Goal: Information Seeking & Learning: Find specific page/section

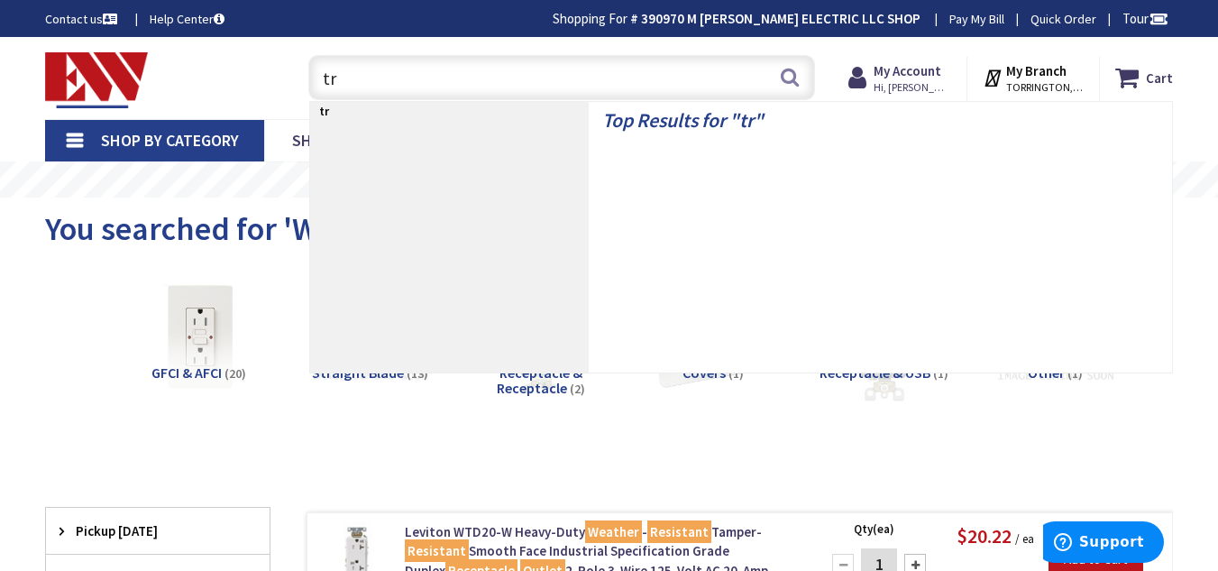
type input "t"
type input "w"
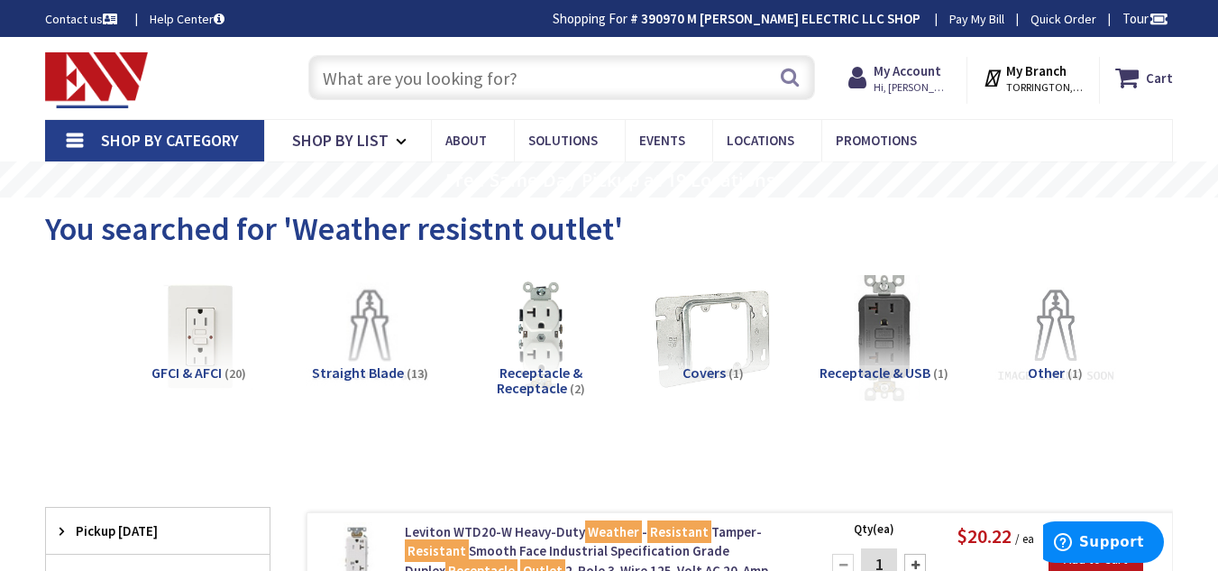
type input "1"
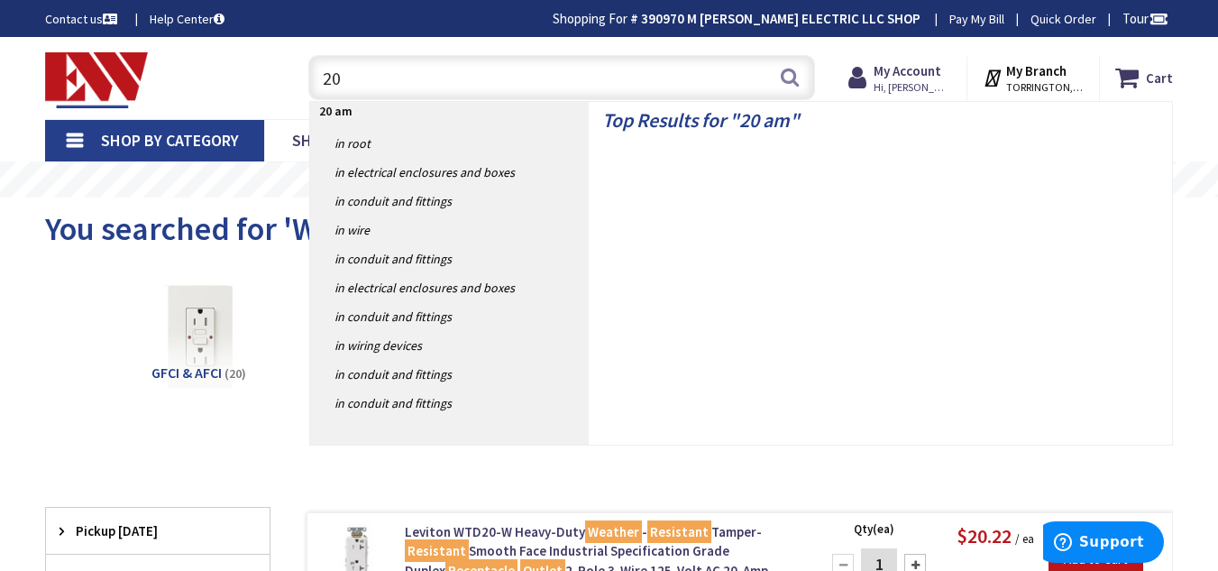
type input "2"
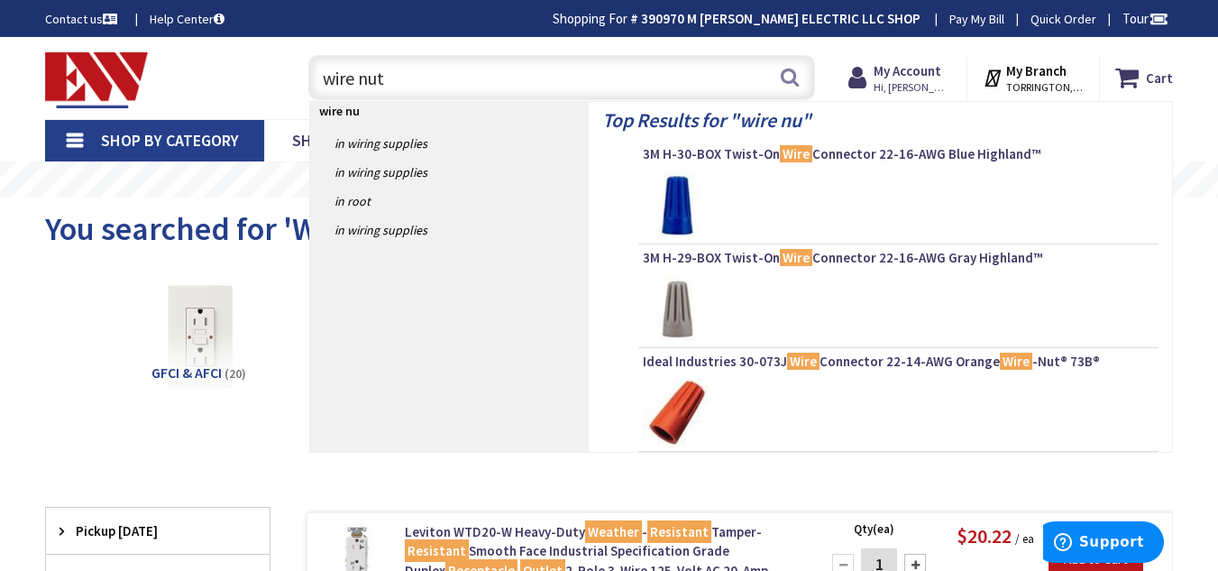
type input "wire nuts"
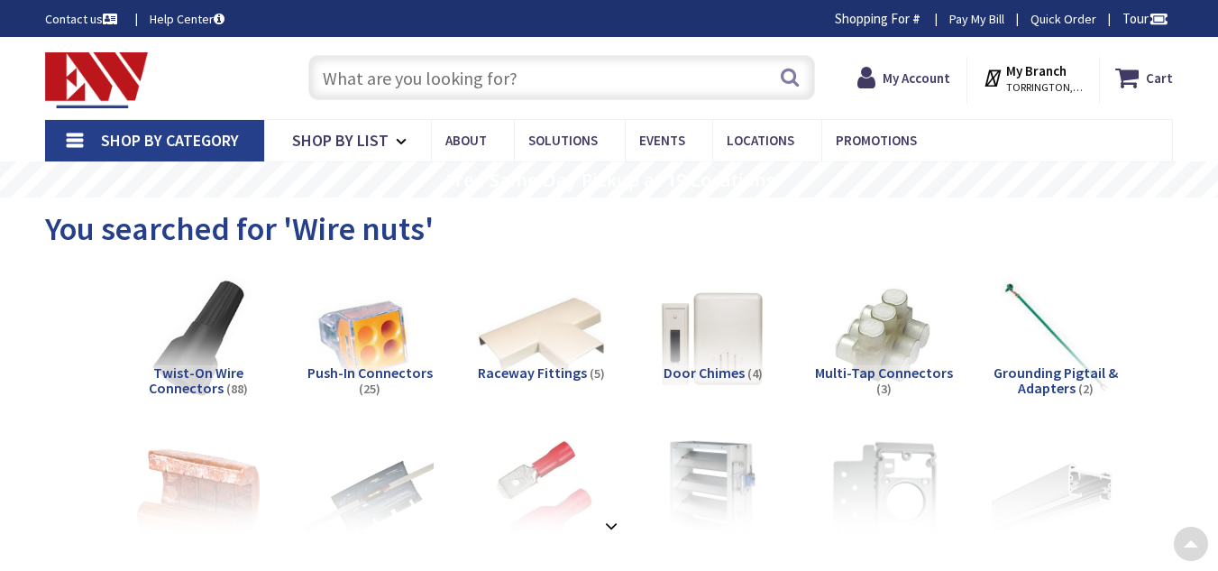
scroll to position [459, 0]
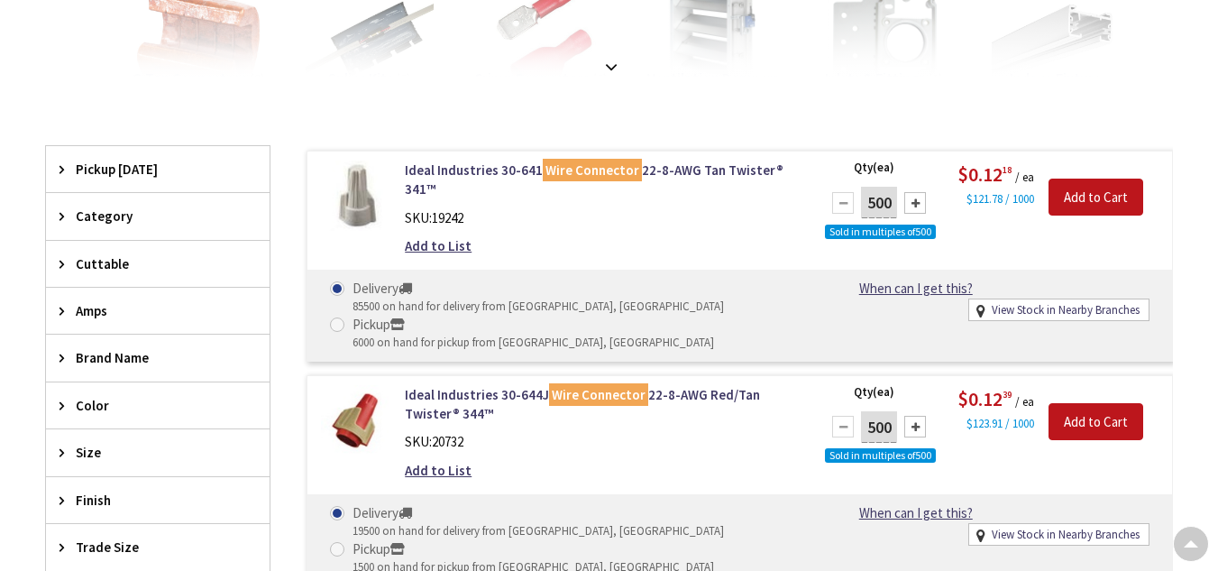
click at [76, 356] on span "Brand Name" at bounding box center [149, 357] width 147 height 19
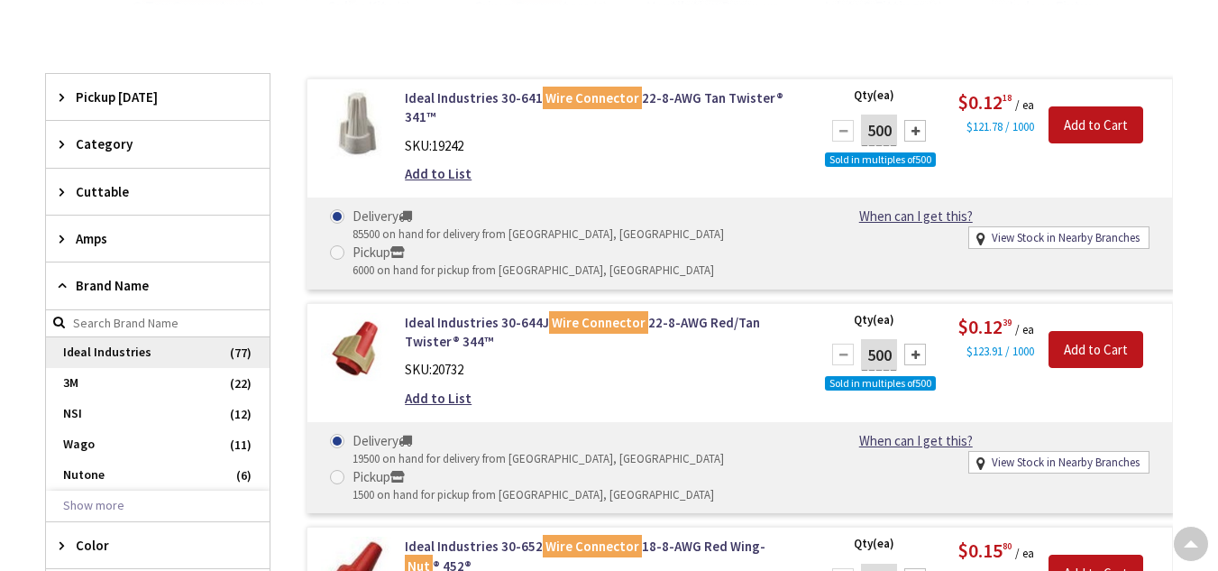
scroll to position [0, 0]
click at [93, 344] on span "Ideal Industries" at bounding box center [158, 352] width 224 height 31
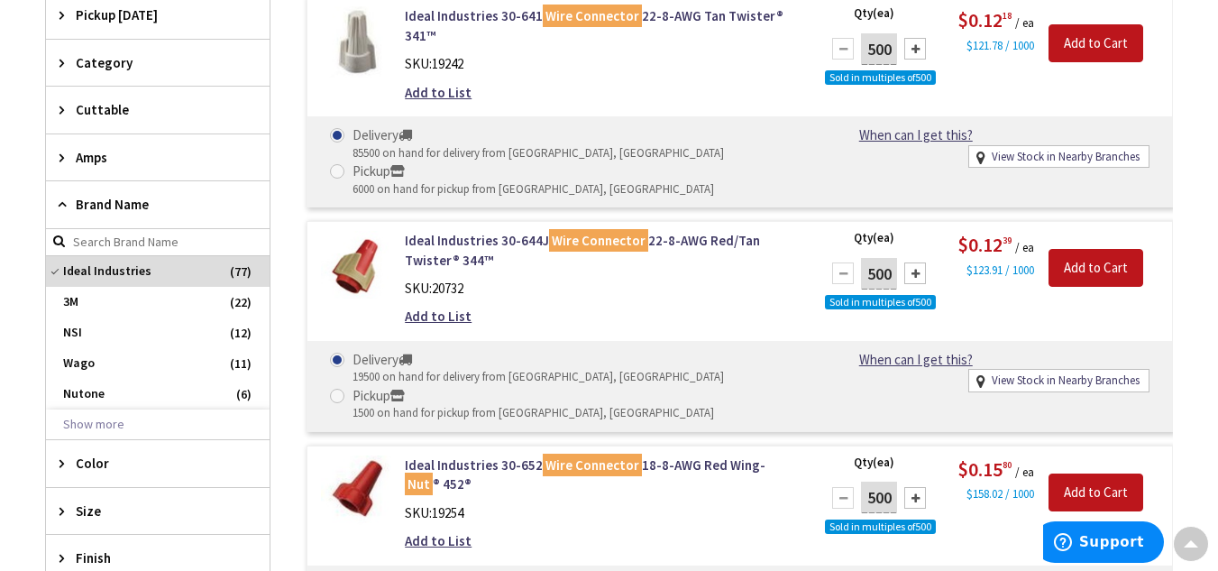
click at [63, 201] on icon at bounding box center [66, 204] width 14 height 14
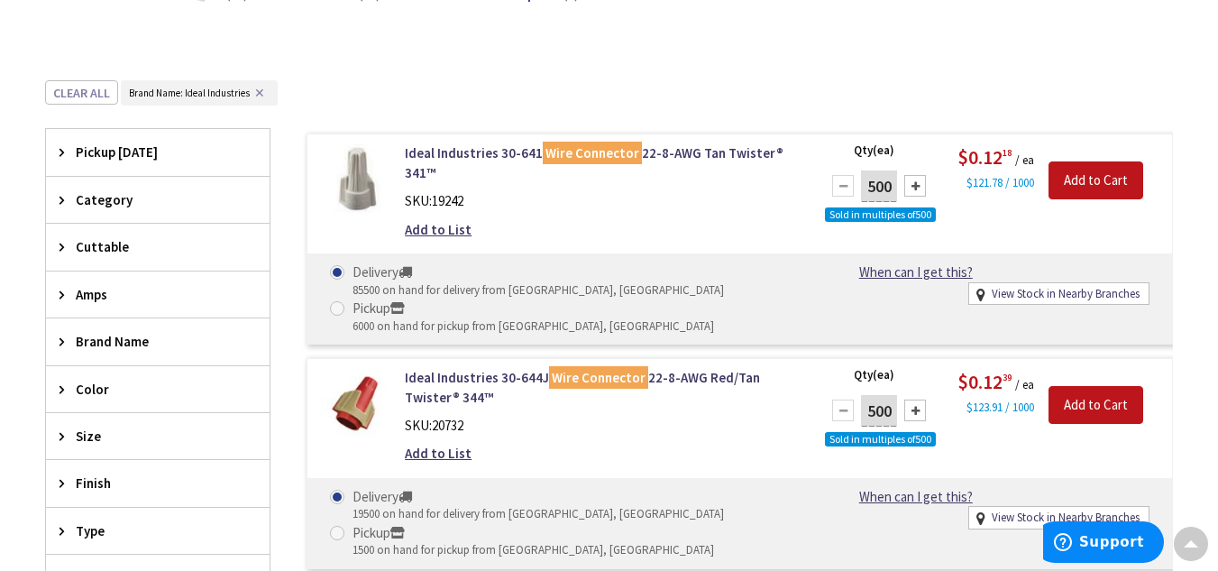
scroll to position [395, 0]
click at [96, 321] on div "Brand Name" at bounding box center [158, 340] width 224 height 46
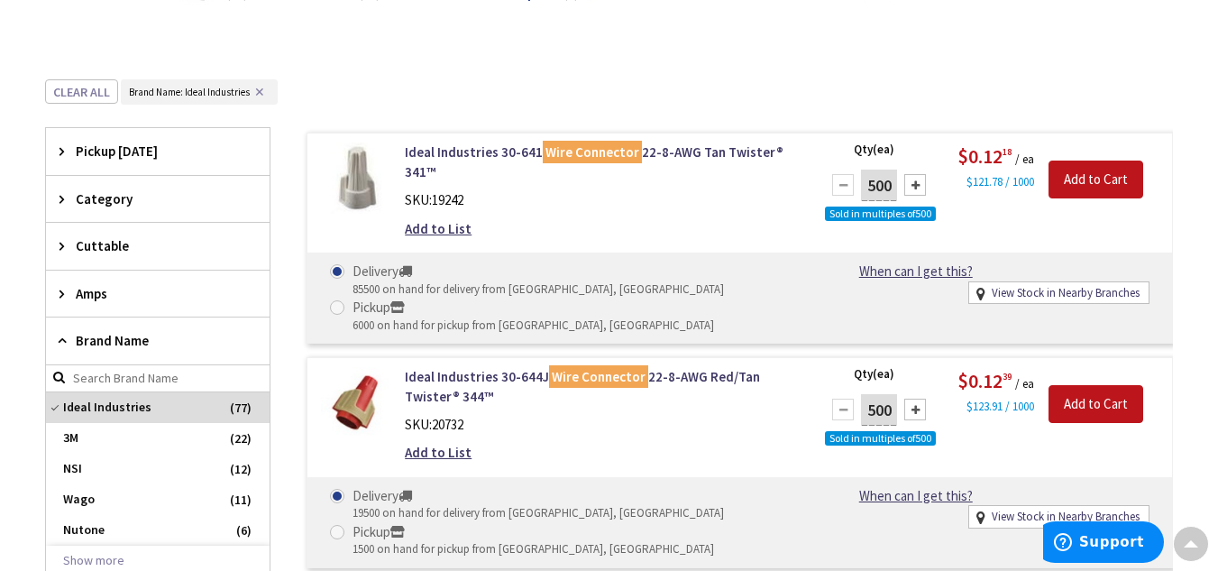
click at [75, 334] on div "Brand Name" at bounding box center [158, 340] width 224 height 47
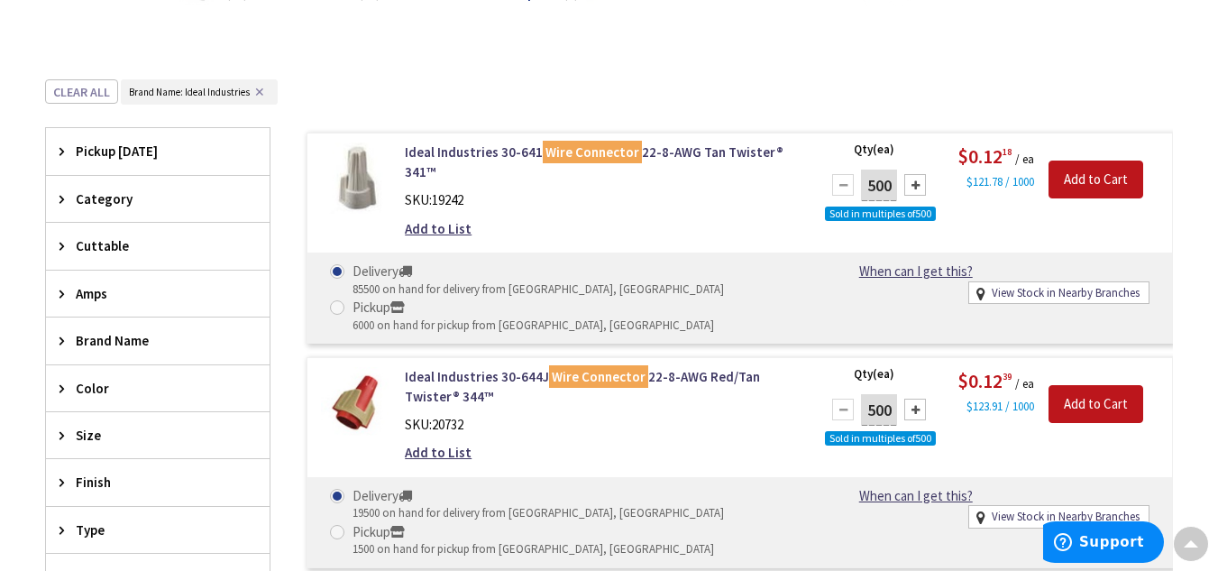
click at [74, 308] on div "Amps" at bounding box center [158, 293] width 224 height 46
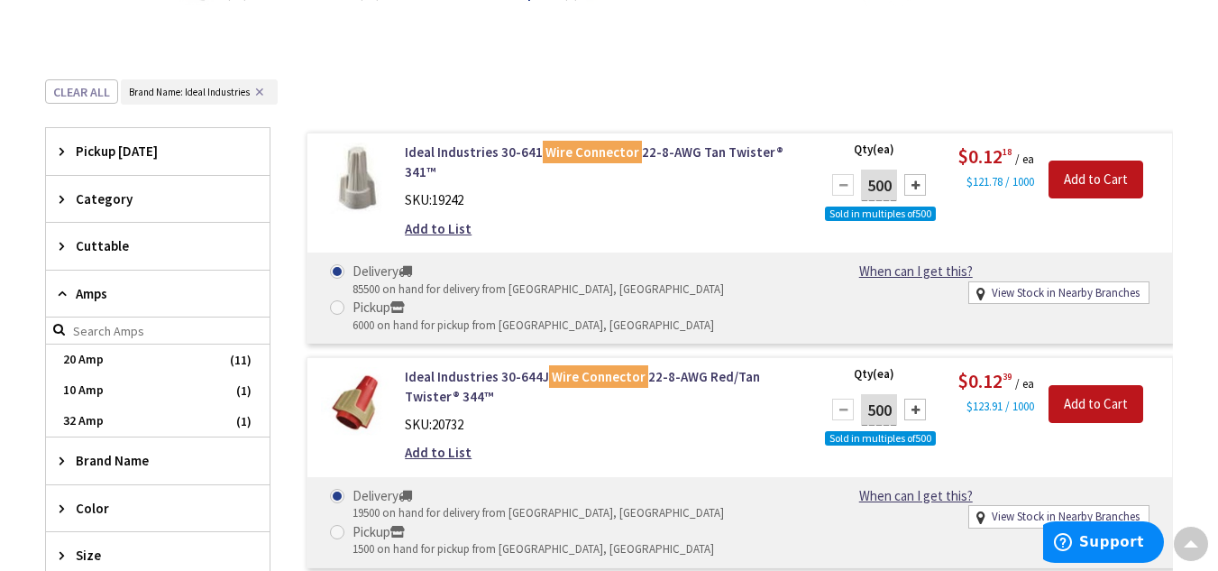
click at [75, 293] on div "Amps" at bounding box center [158, 293] width 224 height 47
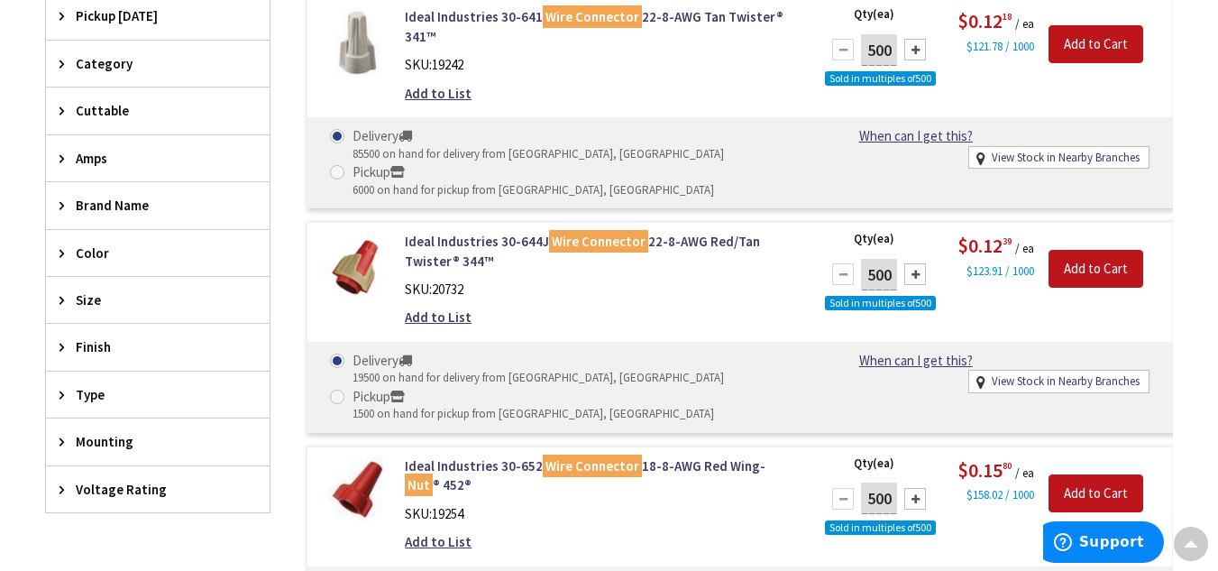
scroll to position [532, 0]
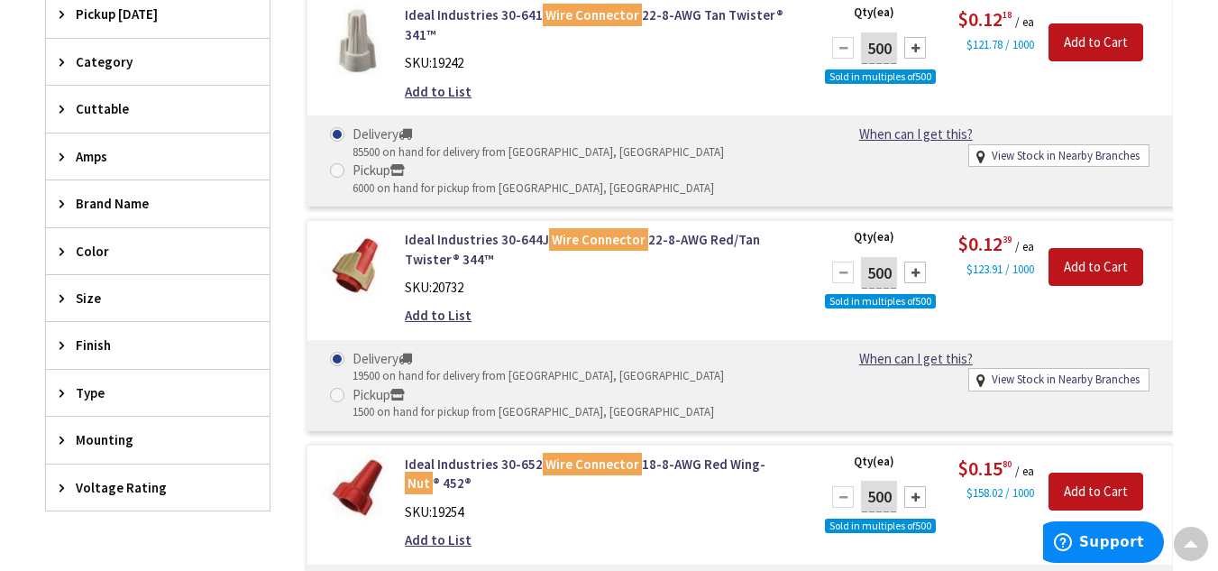
click at [61, 410] on div "Type" at bounding box center [158, 393] width 224 height 46
click at [61, 407] on div "Type" at bounding box center [158, 393] width 224 height 47
click at [80, 342] on span "Finish" at bounding box center [149, 344] width 147 height 19
click at [60, 274] on div "Size 1 Inch (1) Show more close Reset Size Size" at bounding box center [157, 298] width 225 height 48
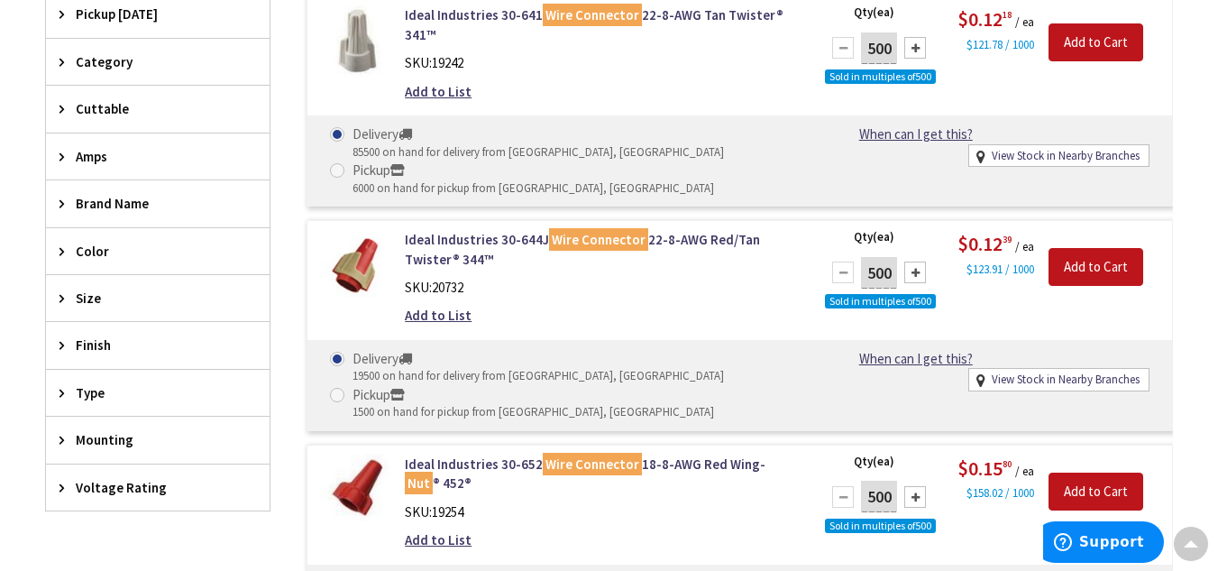
click at [63, 280] on div "Size" at bounding box center [158, 298] width 224 height 46
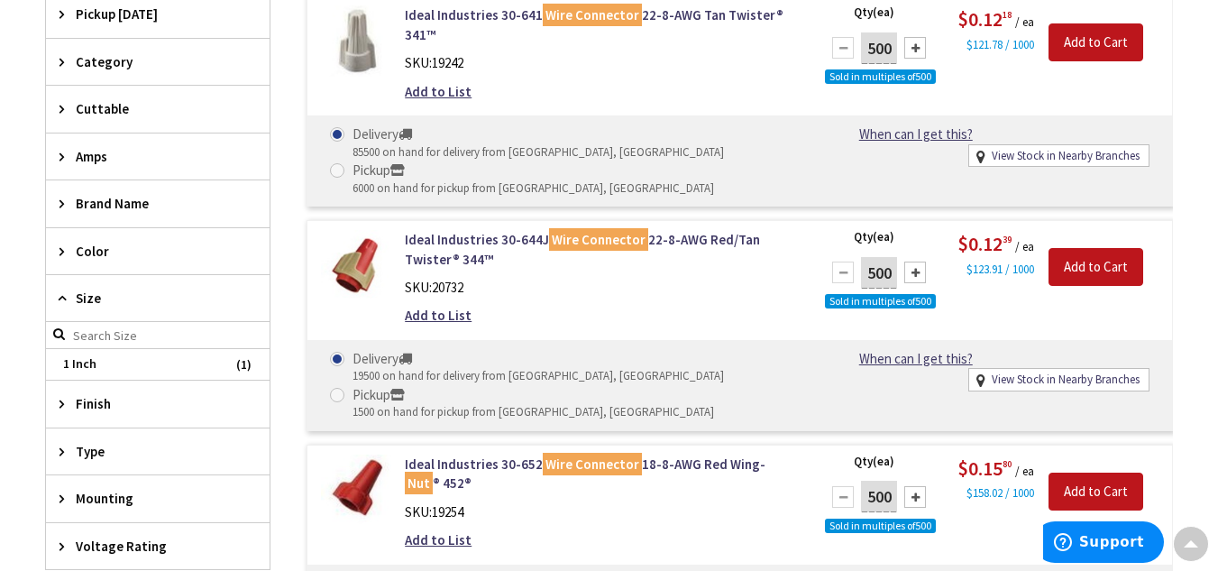
click at [63, 280] on div "Size" at bounding box center [158, 298] width 224 height 47
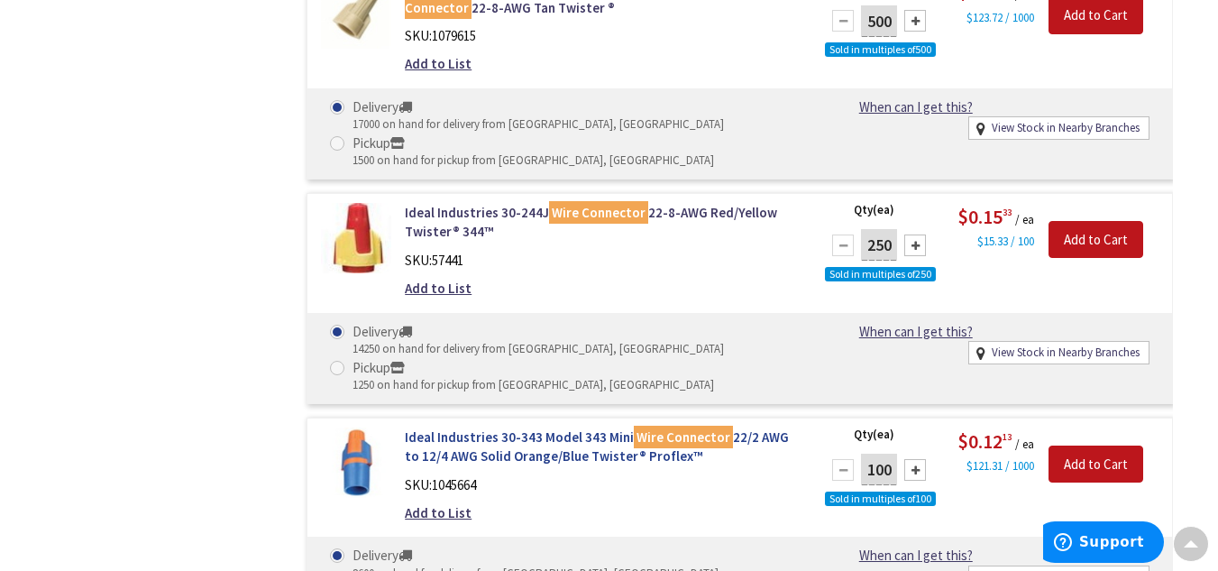
scroll to position [8032, 0]
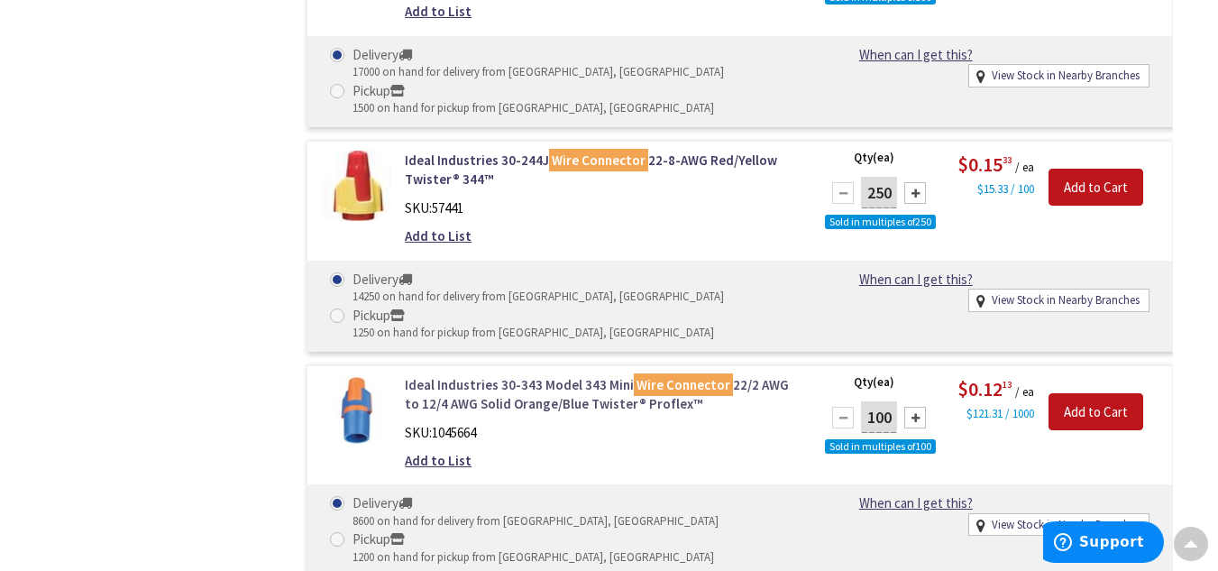
click at [544, 376] on link "Ideal Industries 30-343 Model 343 Mini Wire Connector 22/2 AWG to 12/4 AWG Soli…" at bounding box center [601, 394] width 393 height 39
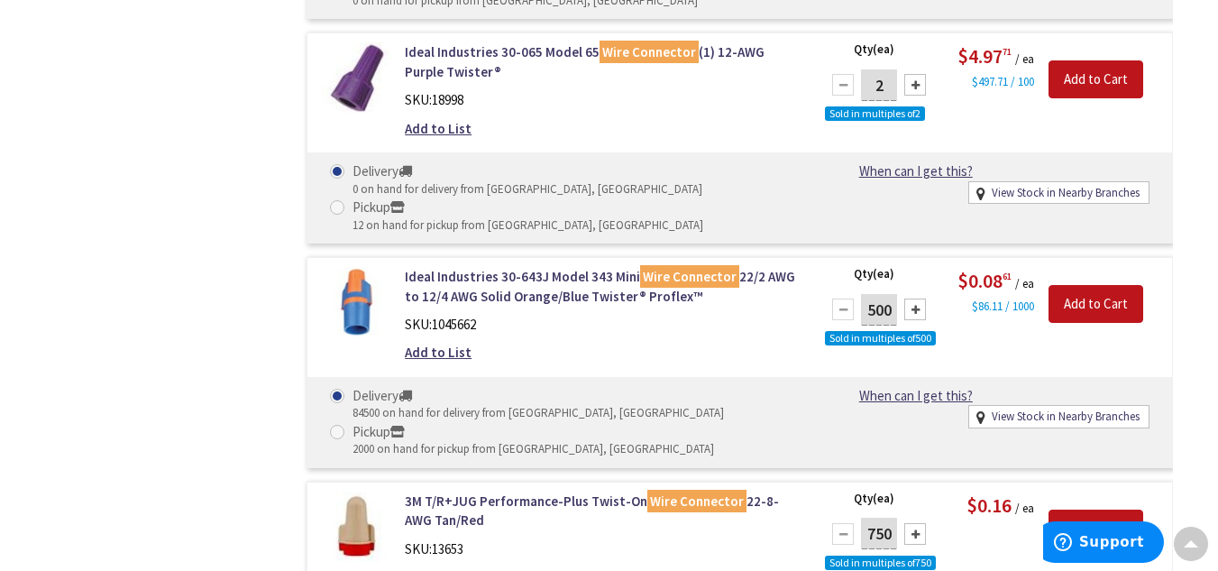
scroll to position [7998, 0]
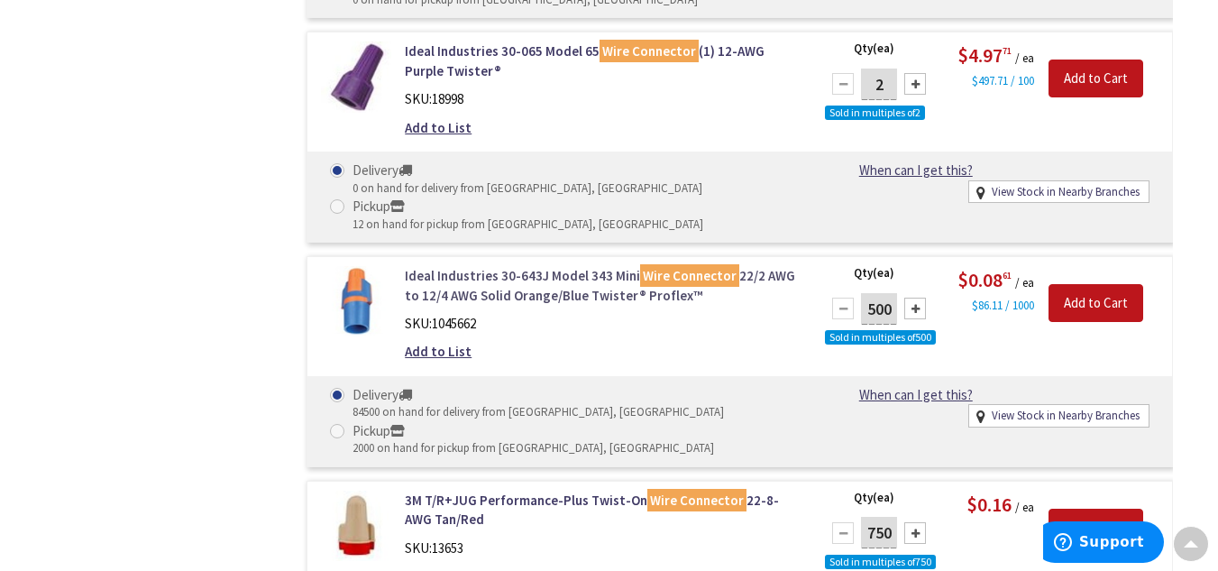
click at [572, 266] on link "Ideal Industries 30-643J Model 343 Mini Wire Connector 22/2 AWG to 12/4 AWG Sol…" at bounding box center [601, 285] width 393 height 39
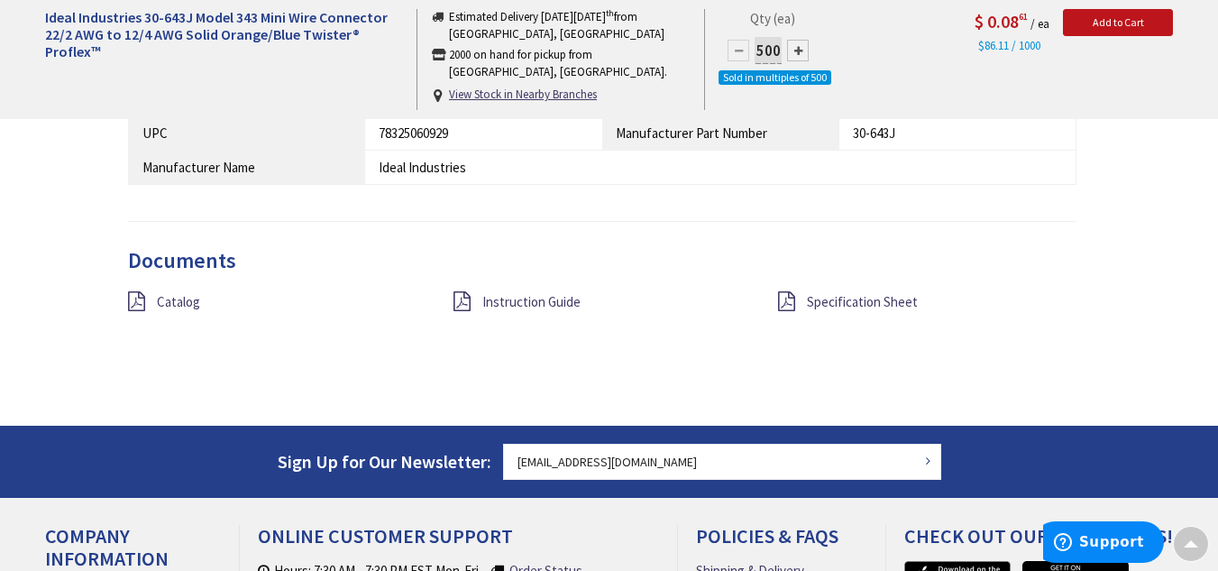
scroll to position [1629, 0]
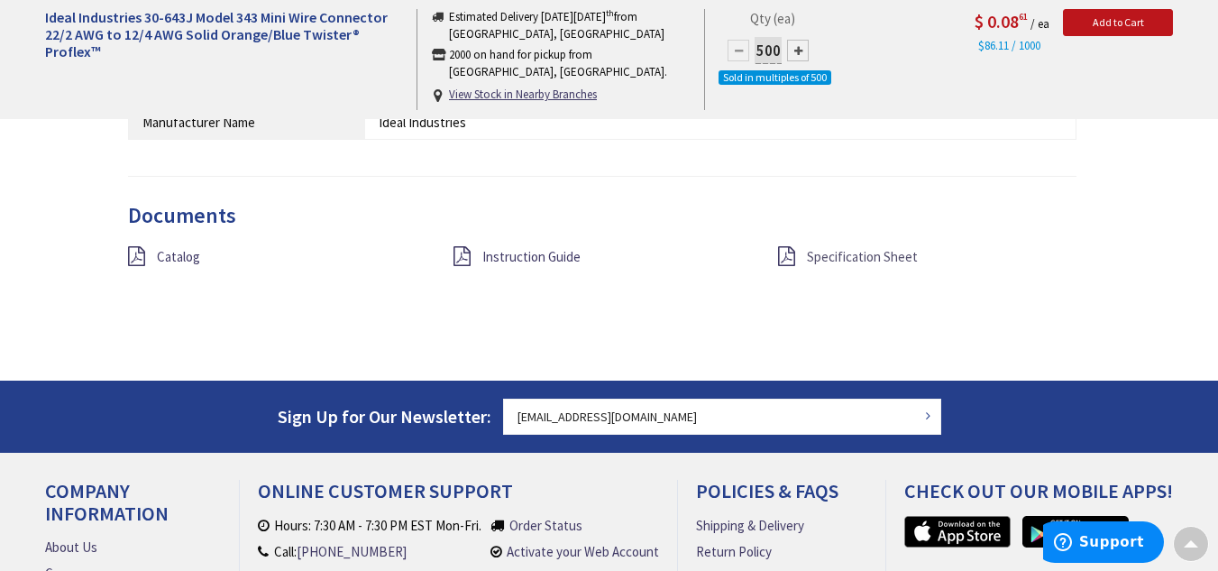
click at [824, 253] on span "Specification Sheet" at bounding box center [862, 256] width 111 height 17
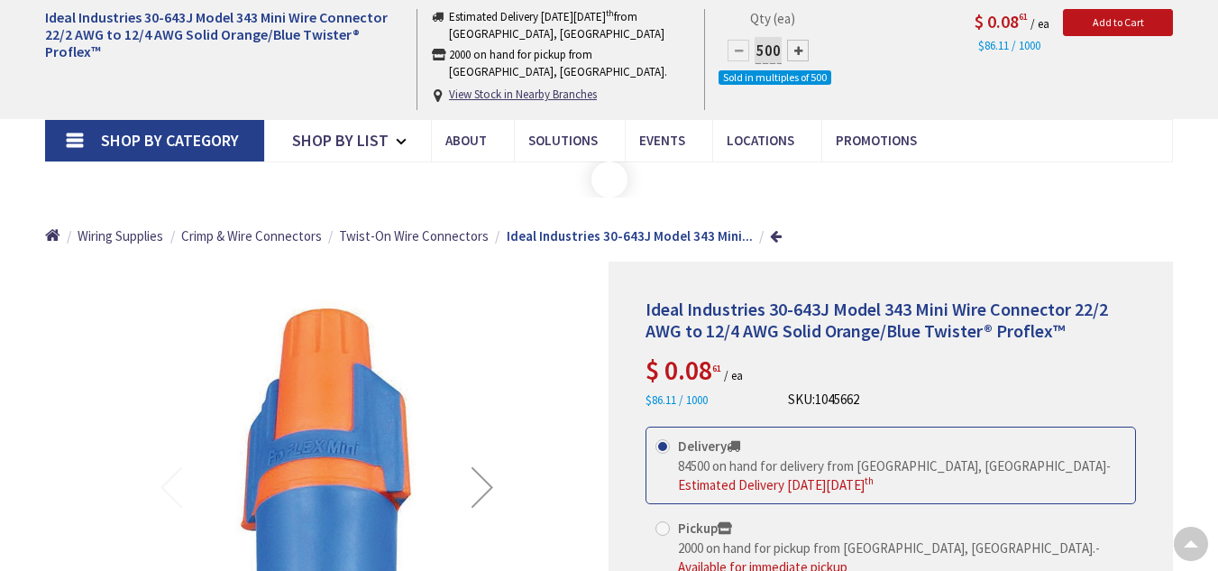
scroll to position [1629, 0]
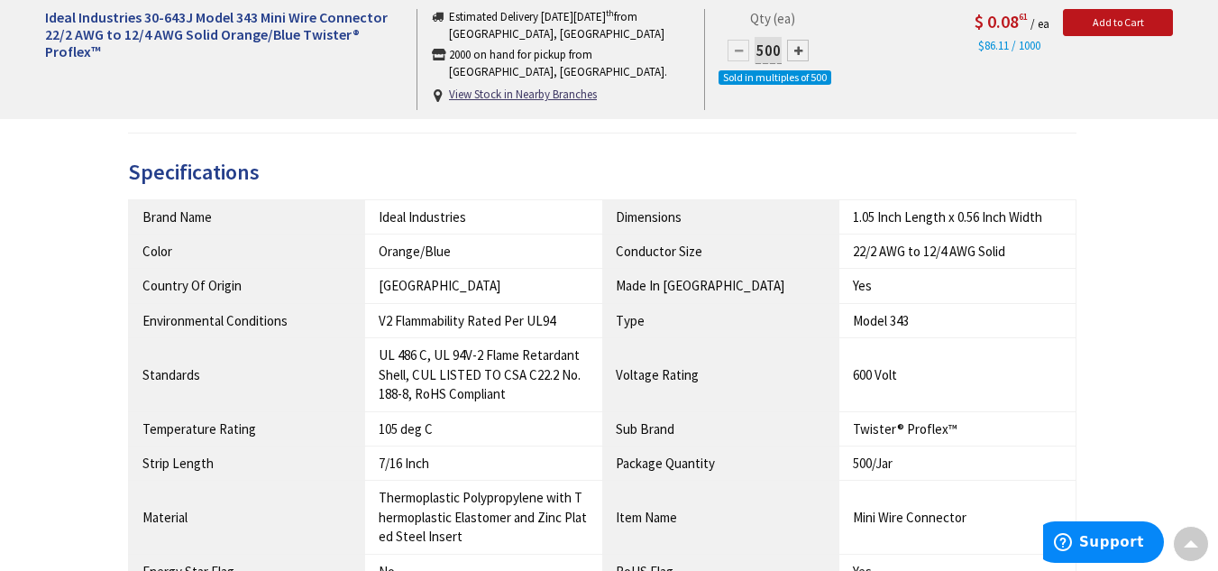
scroll to position [1075, 0]
click at [882, 250] on div "22/2 AWG to 12/4 AWG Solid" at bounding box center [957, 251] width 209 height 19
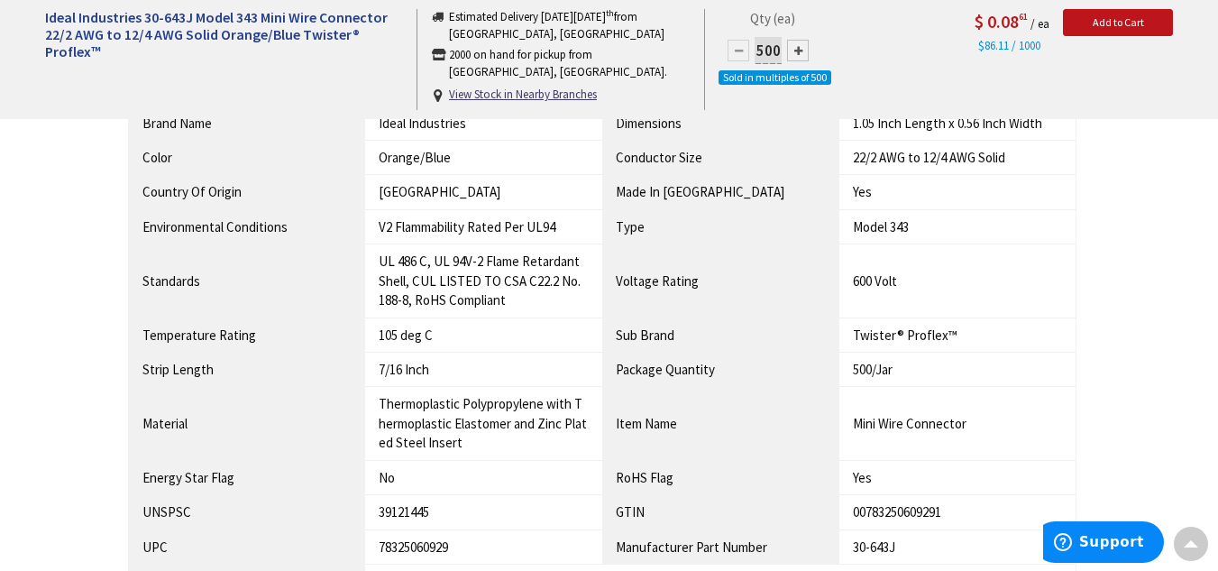
scroll to position [1171, 0]
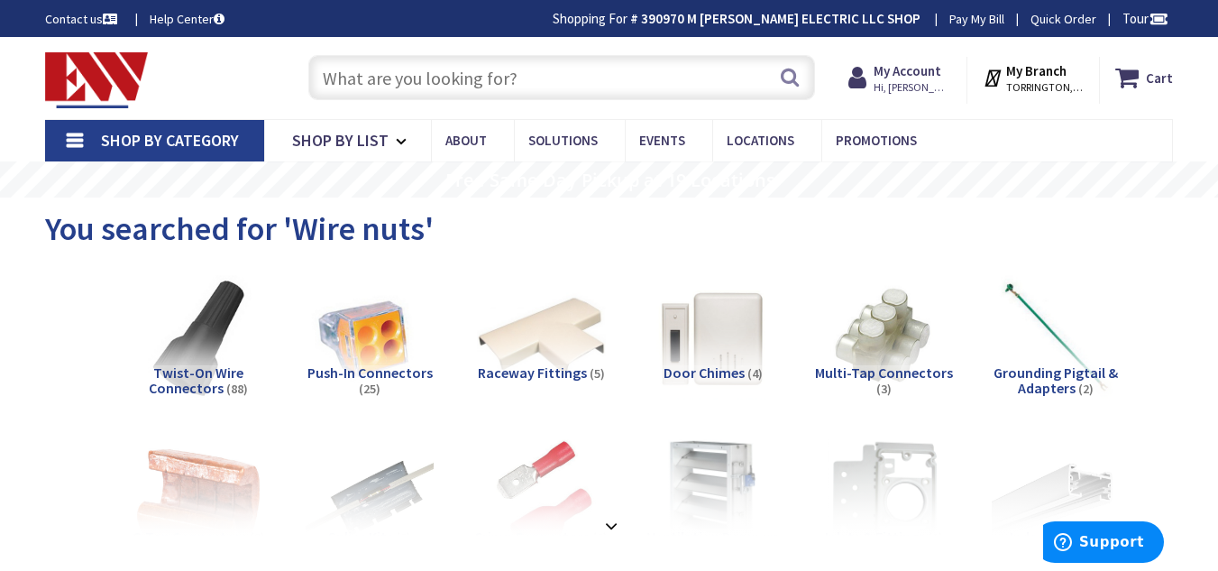
click at [432, 88] on input "text" at bounding box center [561, 77] width 507 height 45
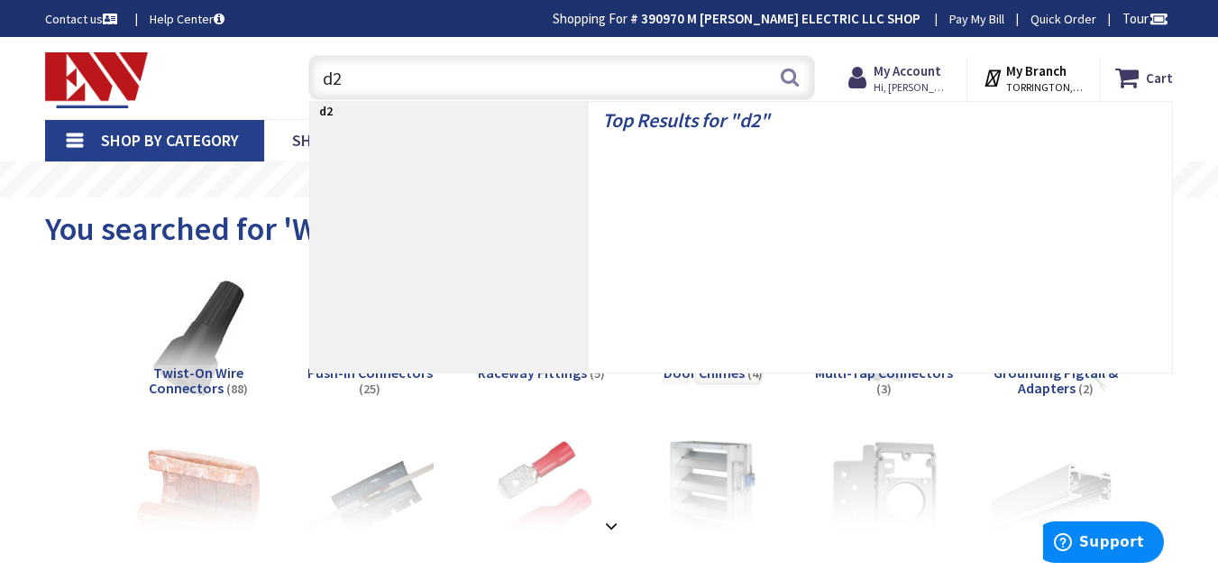
type input "d"
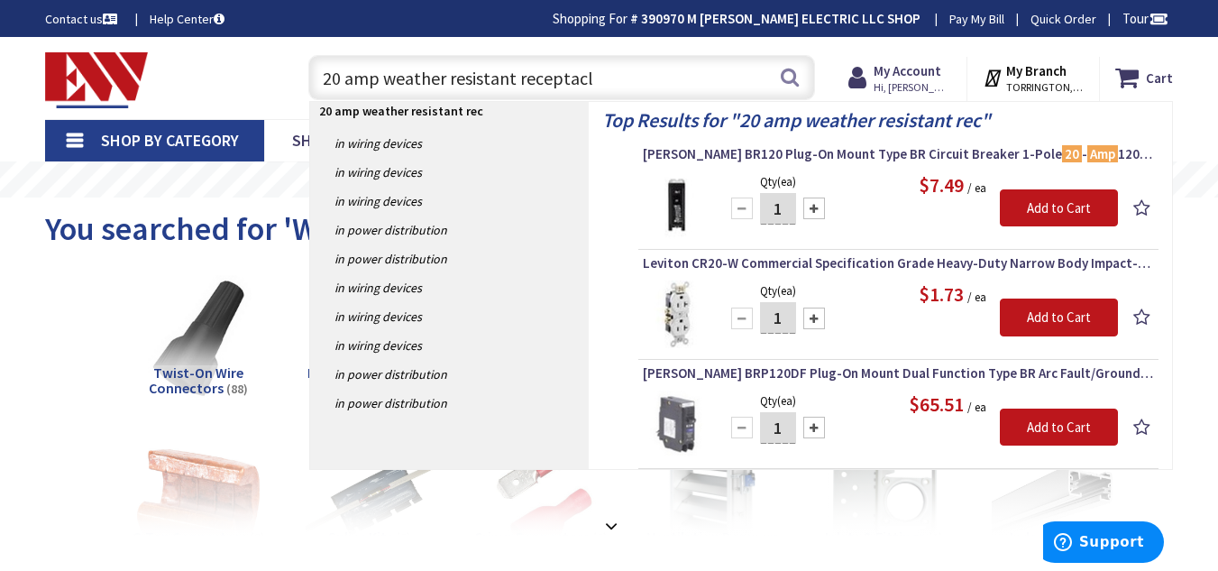
type input "20 amp weather resistant receptacle"
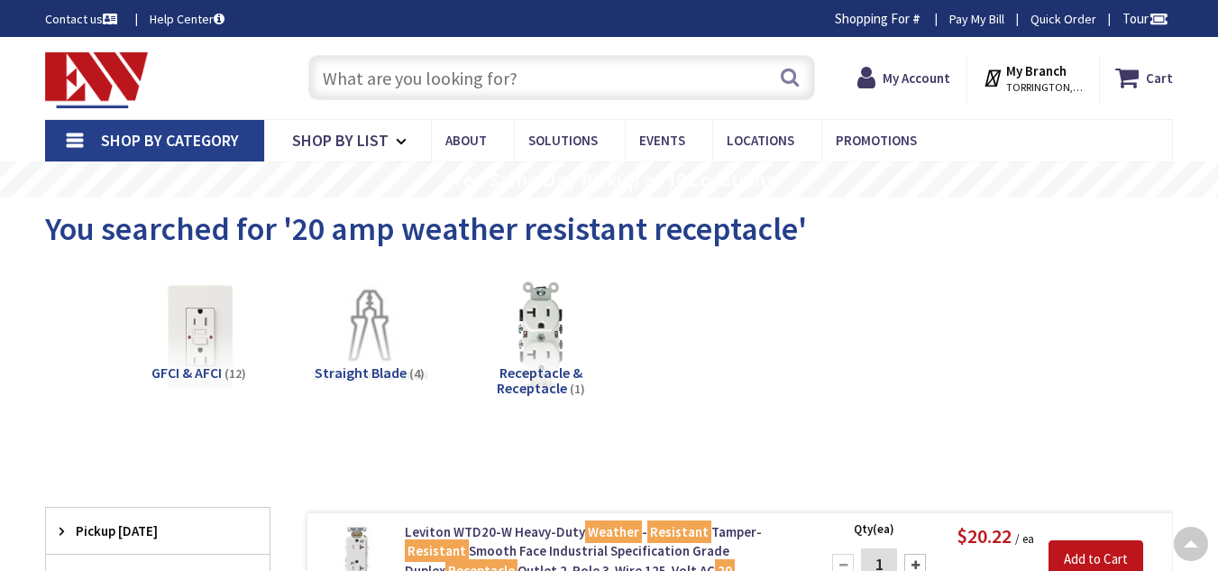
scroll to position [726, 0]
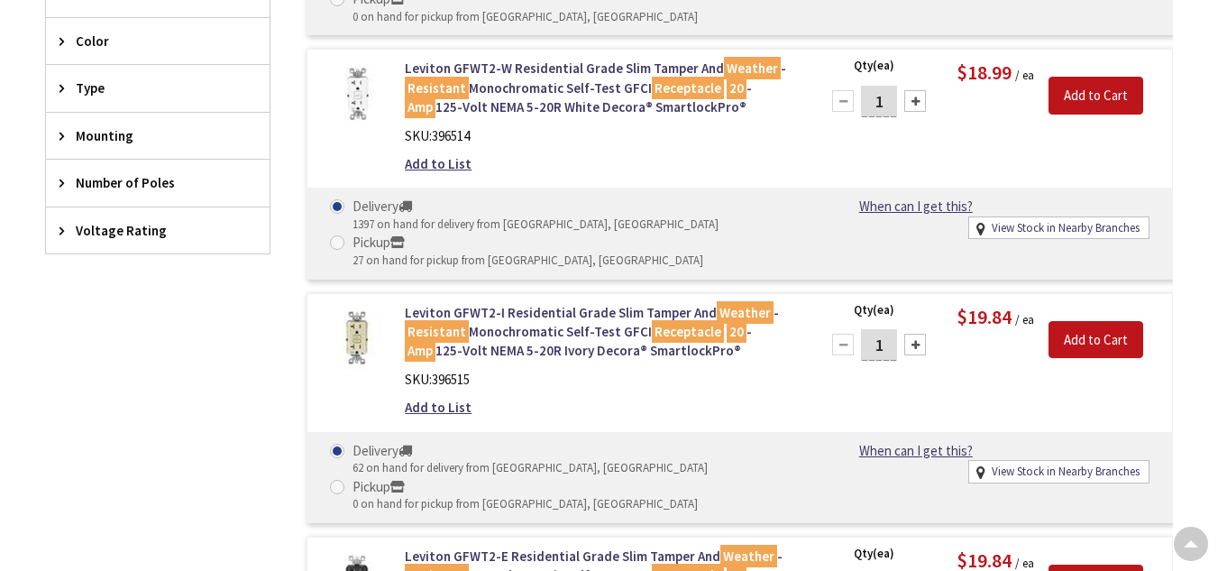
click at [139, 50] on span "Color" at bounding box center [149, 41] width 147 height 19
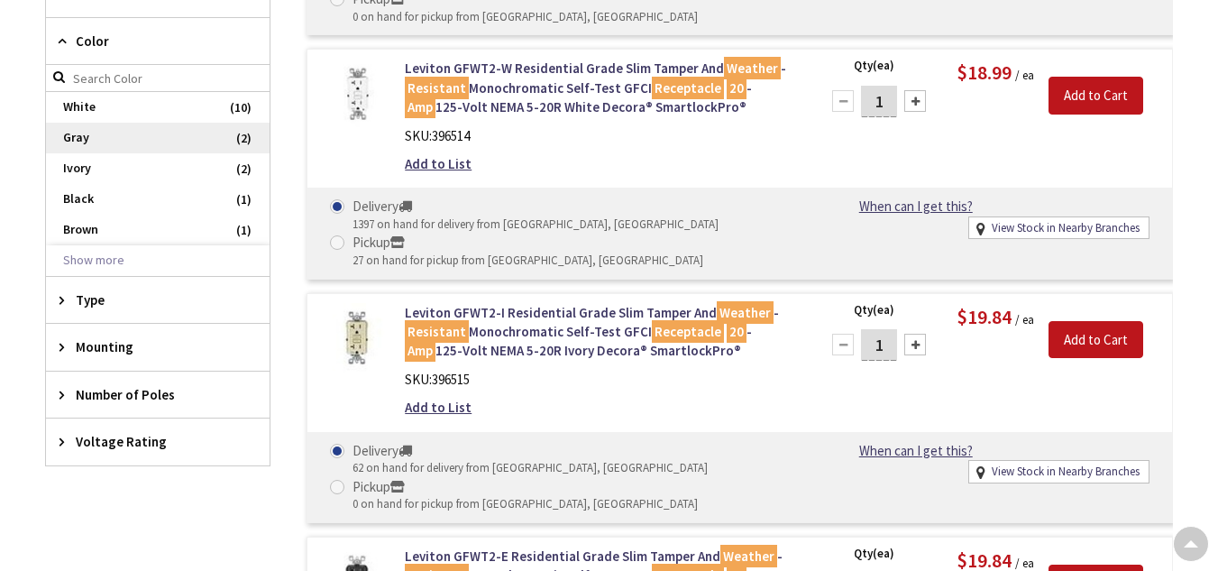
scroll to position [495, 0]
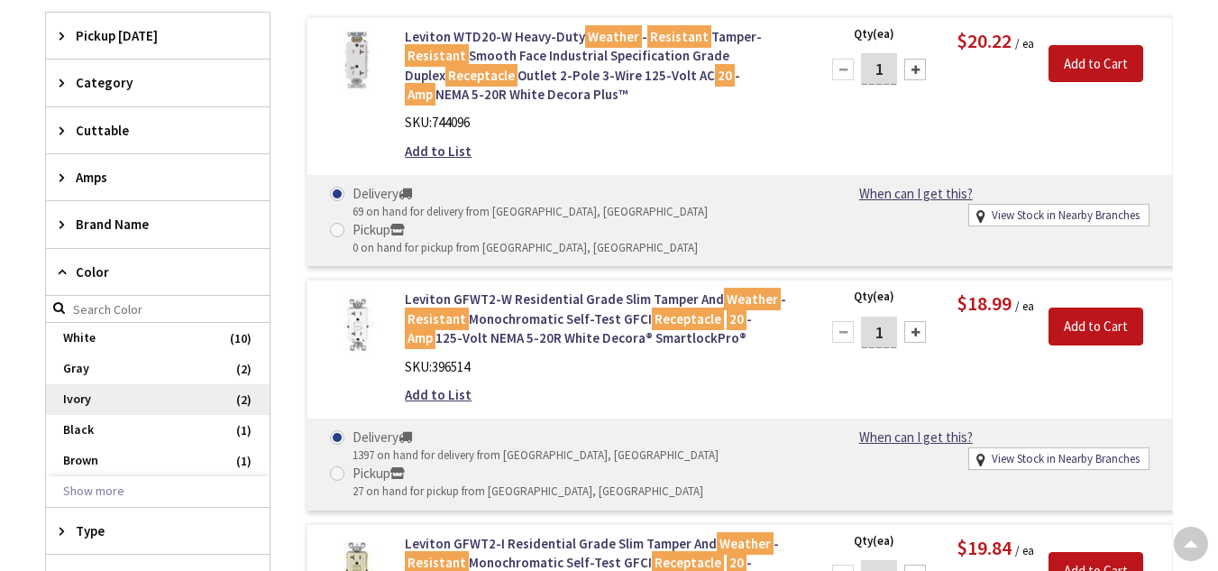
click at [138, 393] on span "Ivory" at bounding box center [158, 399] width 224 height 31
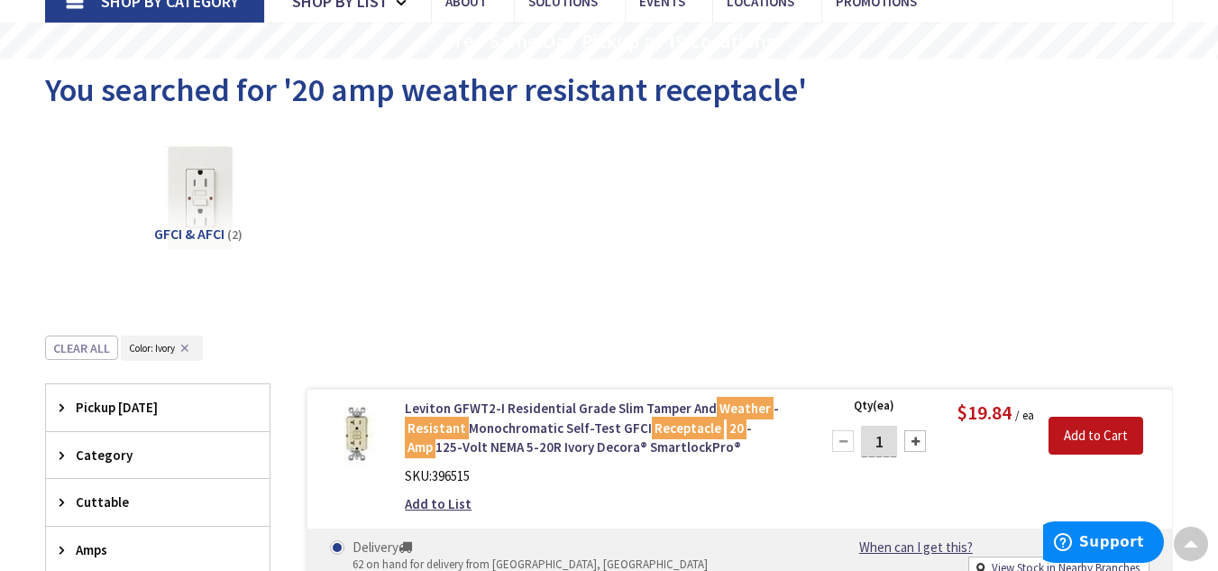
scroll to position [0, 0]
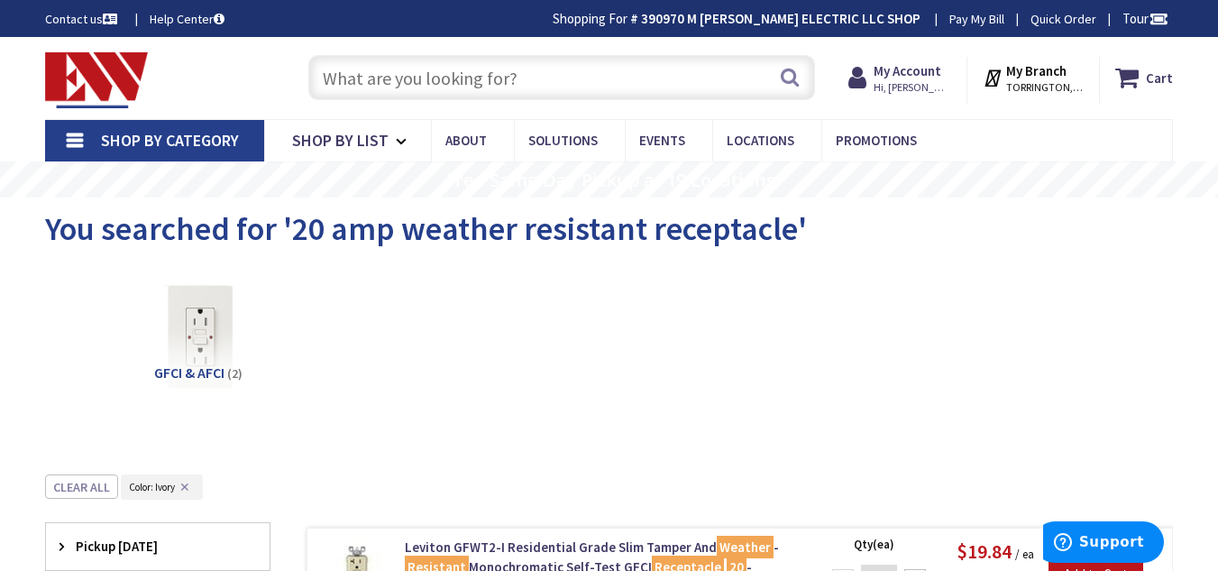
click at [538, 87] on input "text" at bounding box center [561, 77] width 507 height 45
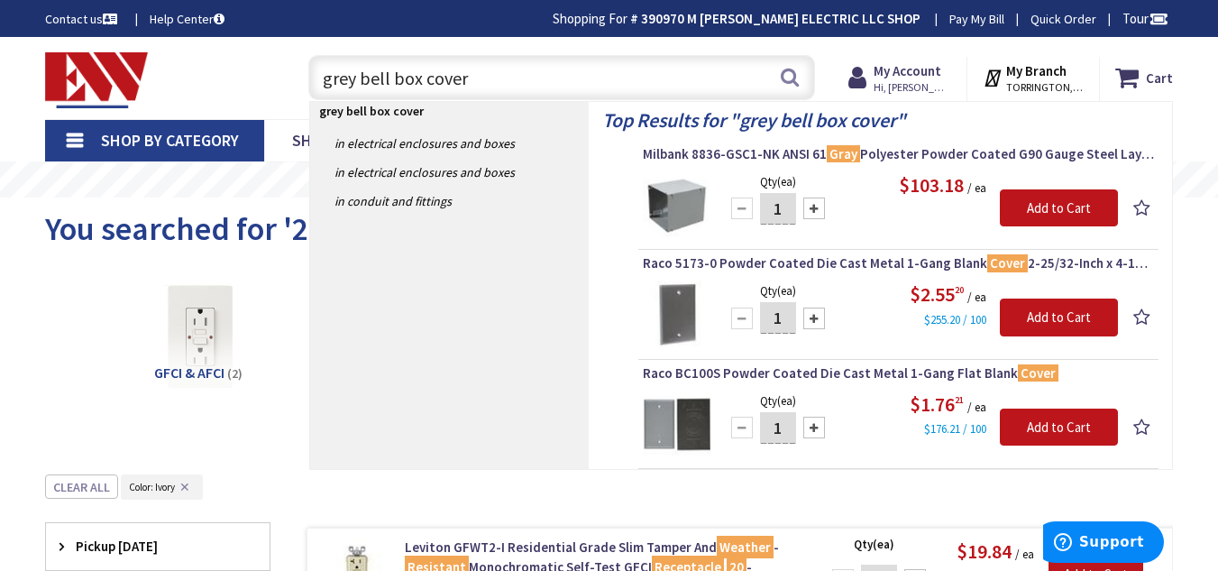
click at [538, 87] on input "grey bell box cover" at bounding box center [561, 77] width 507 height 45
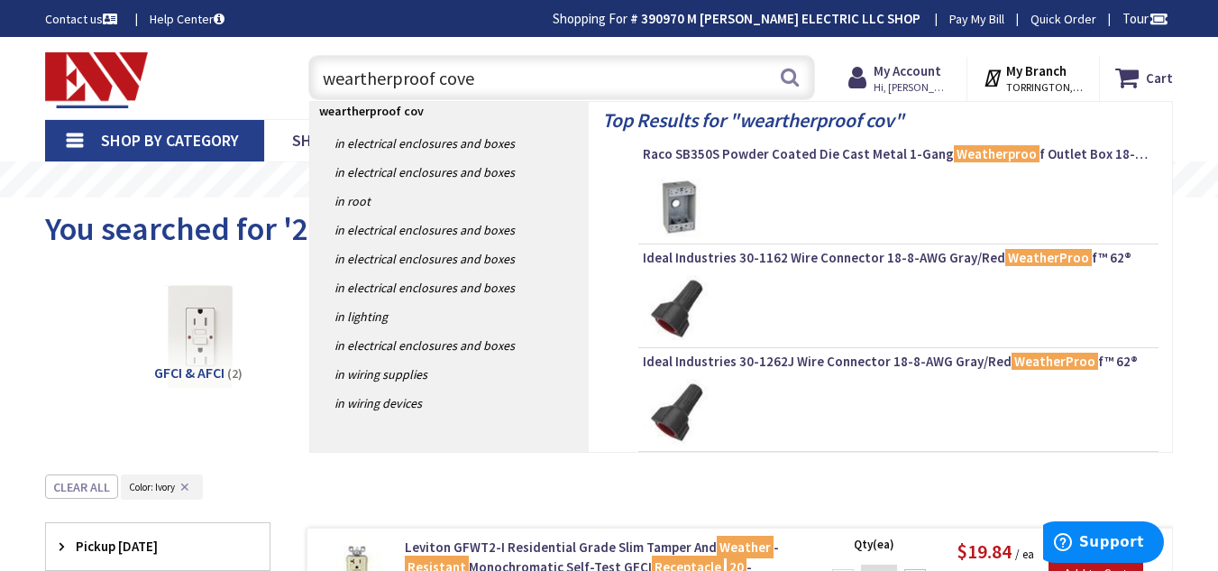
type input "weartherproof cover"
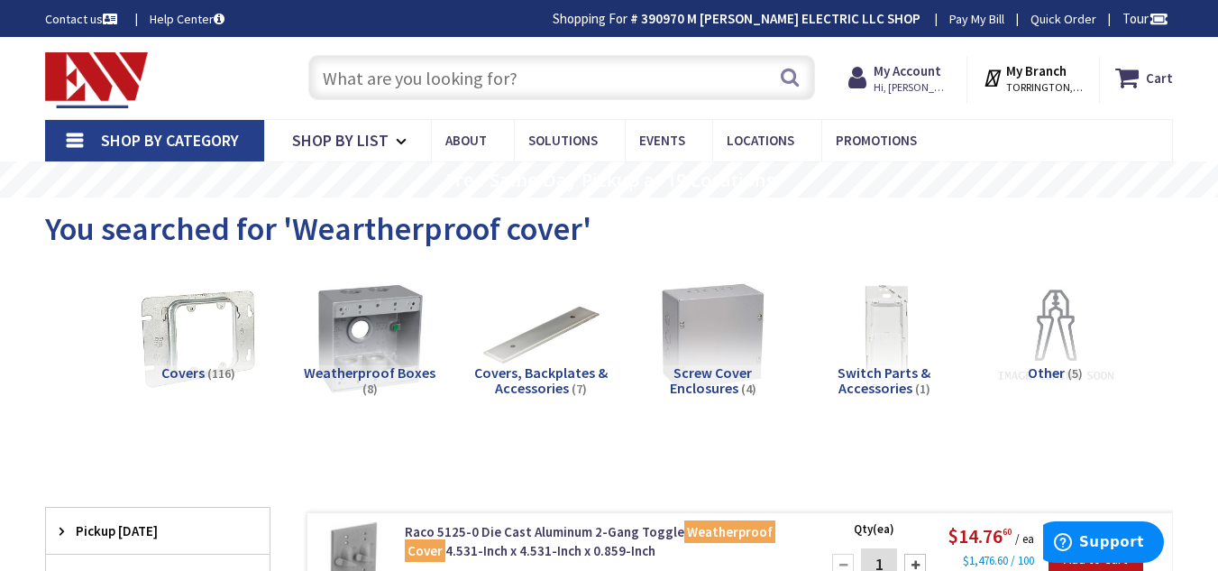
click at [549, 72] on input "text" at bounding box center [561, 77] width 507 height 45
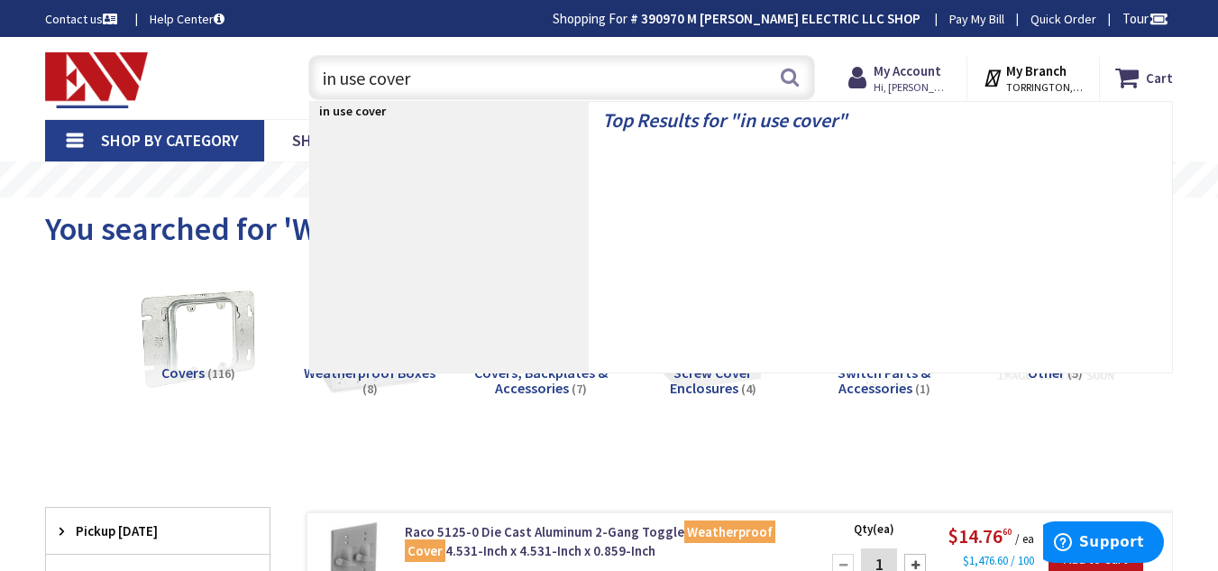
type input "in use covers"
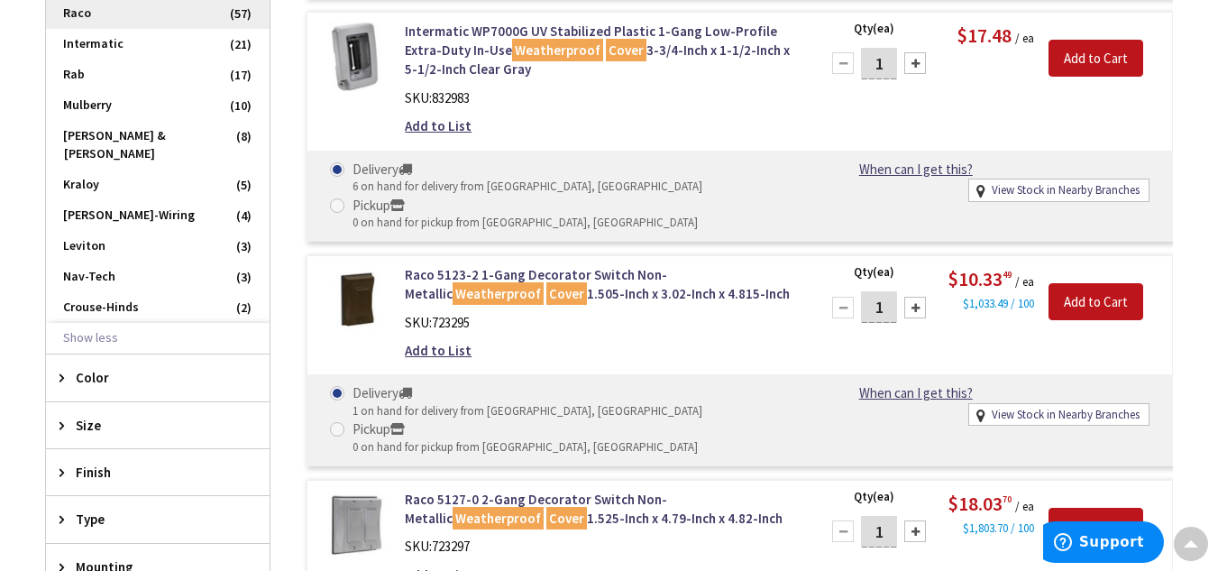
scroll to position [603, 0]
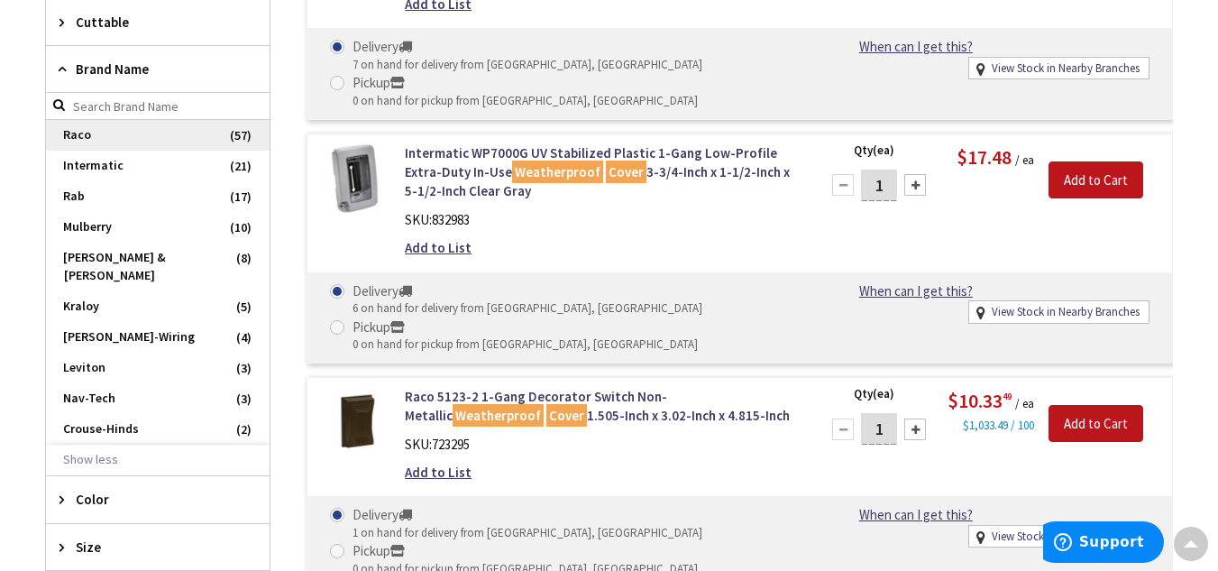
click at [99, 143] on span "Raco" at bounding box center [158, 135] width 224 height 31
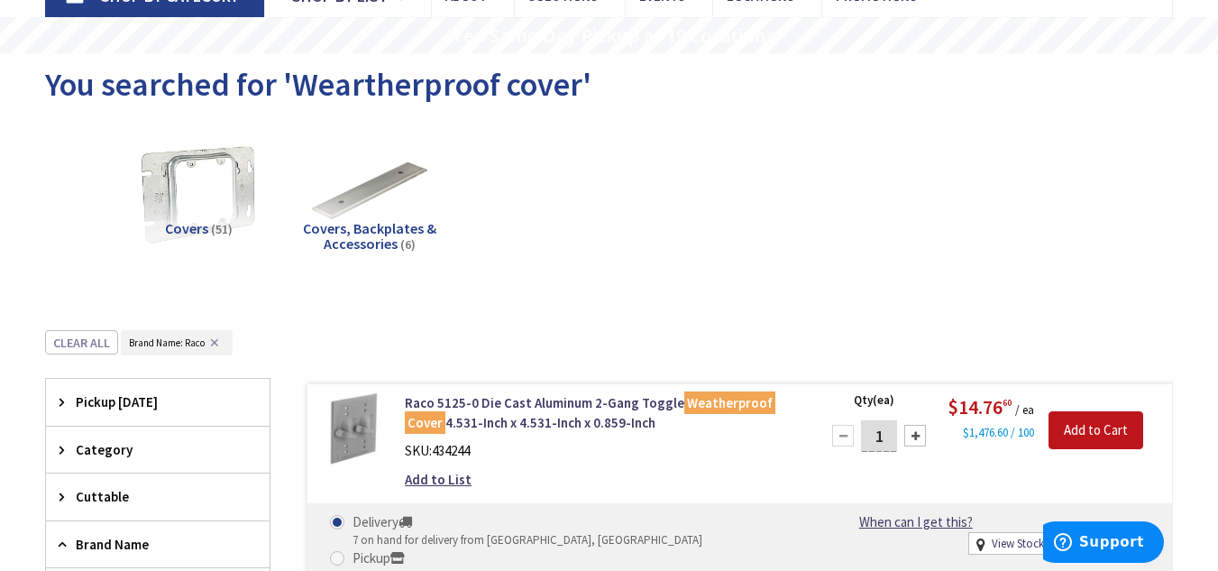
scroll to position [0, 0]
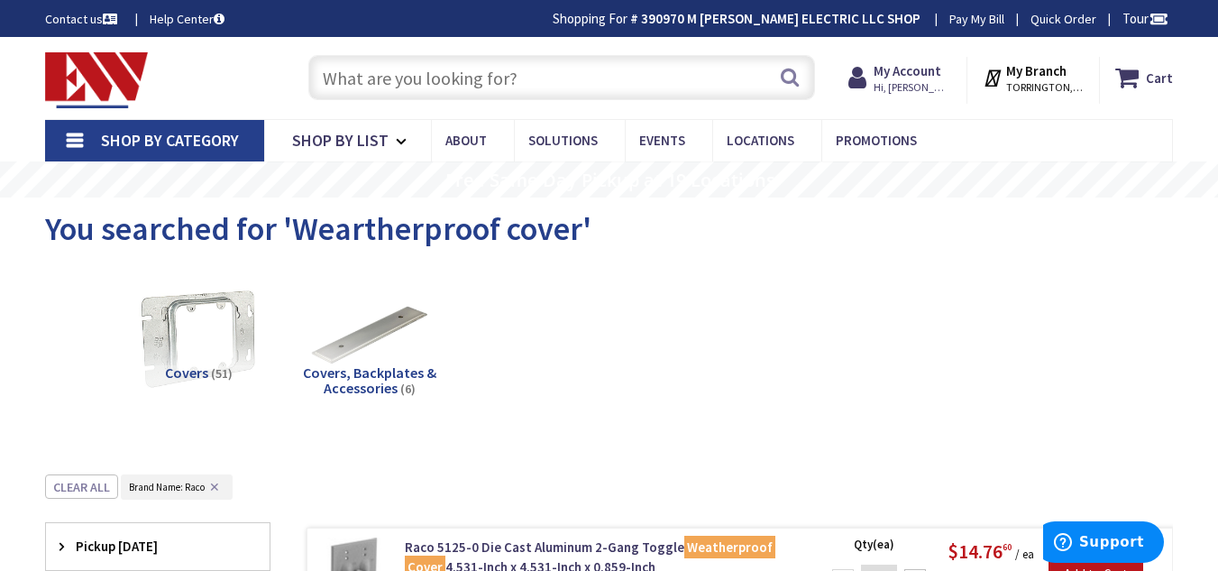
click at [520, 59] on input "text" at bounding box center [561, 77] width 507 height 45
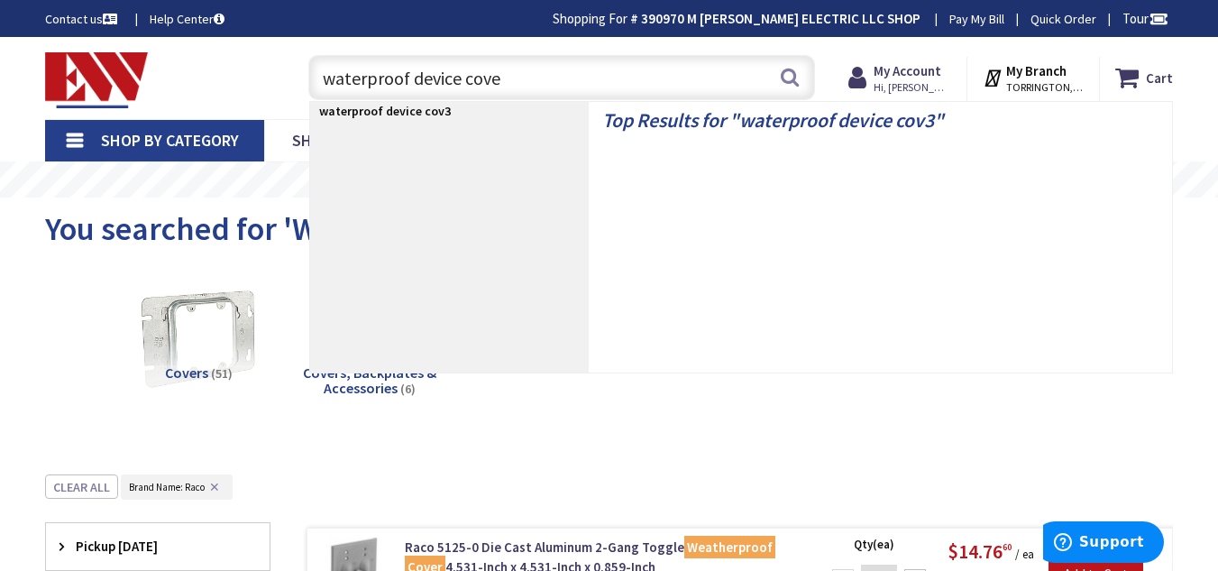
type input "waterproof device cover"
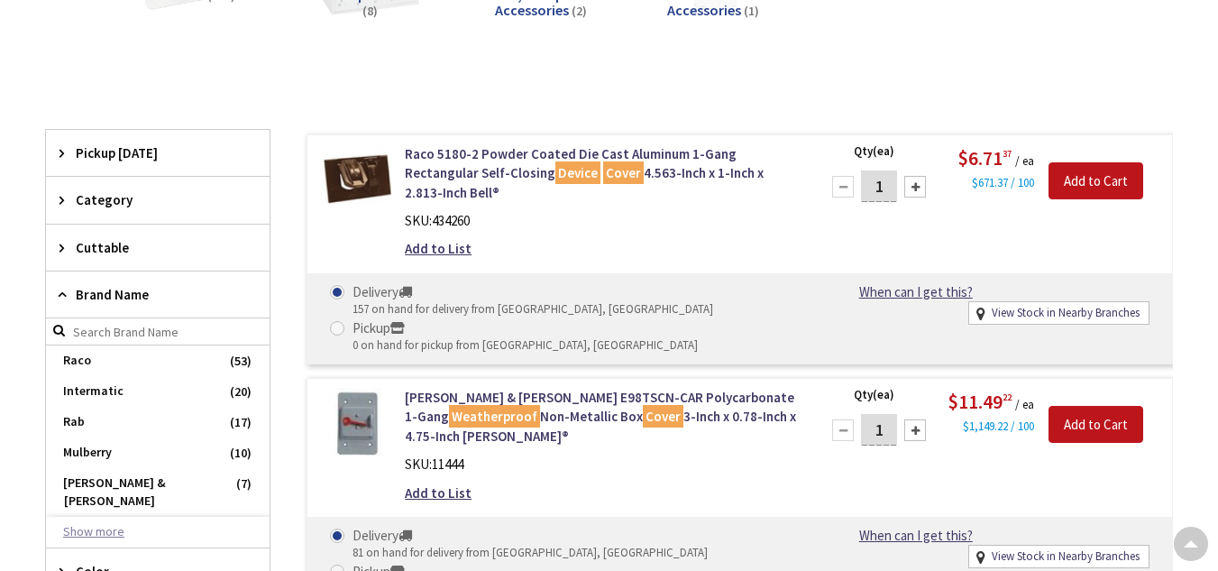
scroll to position [378, 0]
click at [84, 517] on button "Show more" at bounding box center [158, 532] width 224 height 31
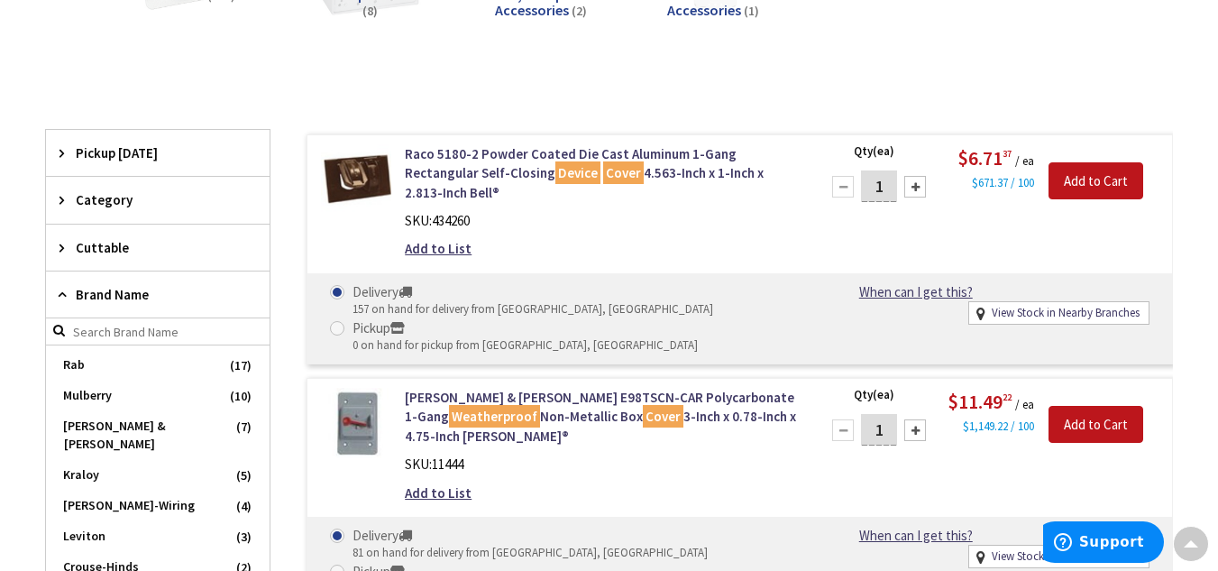
scroll to position [73, 0]
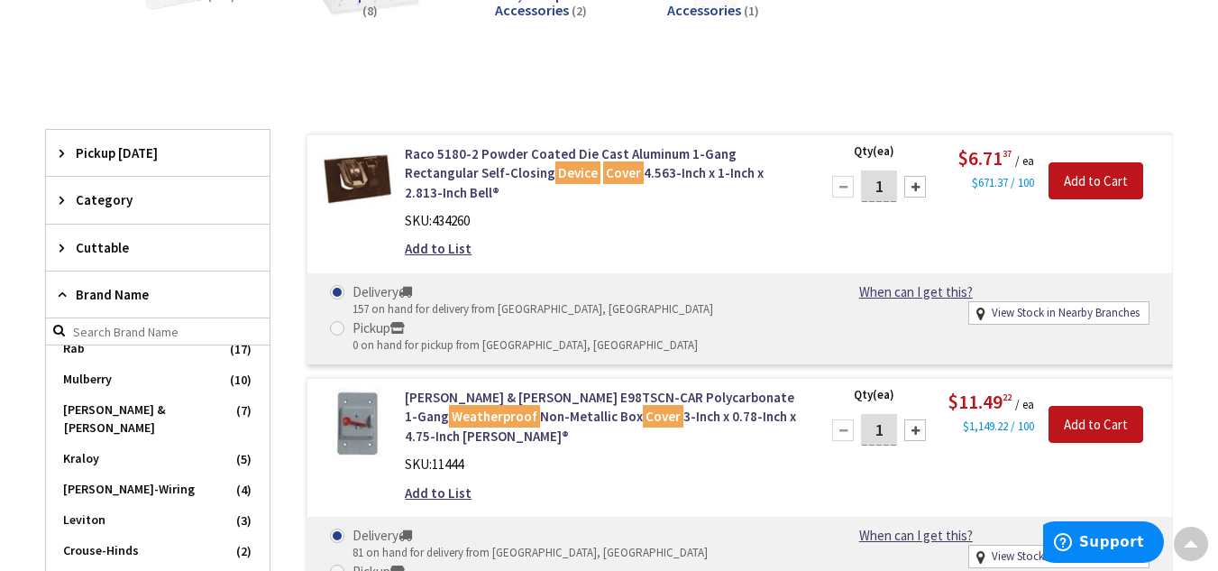
click at [59, 288] on div "Brand Name" at bounding box center [158, 294] width 224 height 47
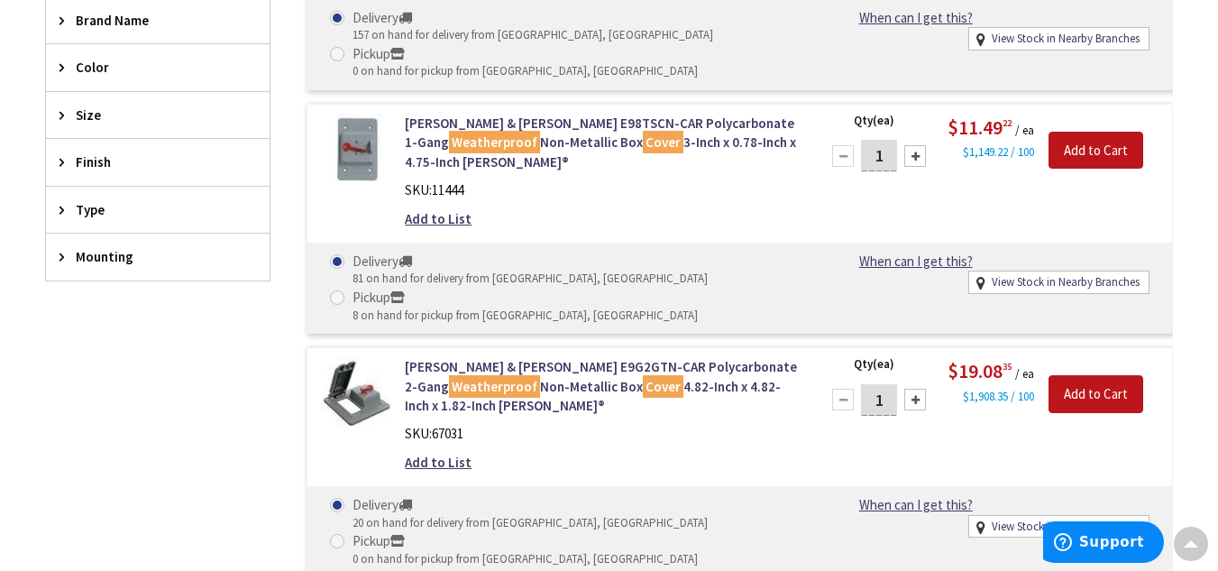
scroll to position [651, 0]
click at [222, 126] on div "Size" at bounding box center [158, 116] width 224 height 46
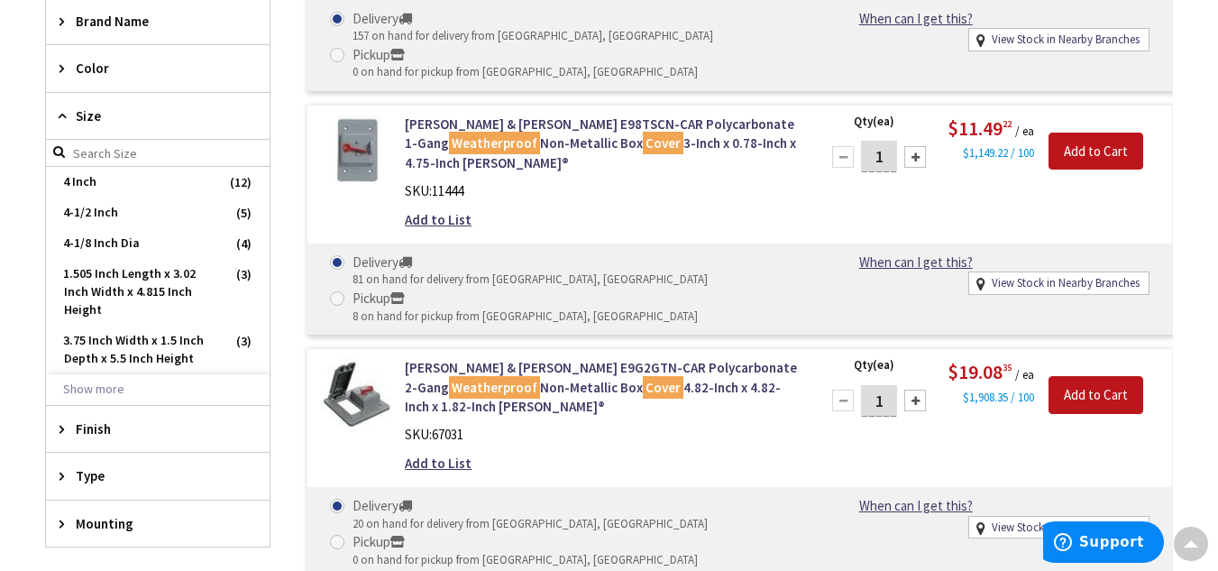
click at [222, 126] on div "Size" at bounding box center [158, 116] width 224 height 47
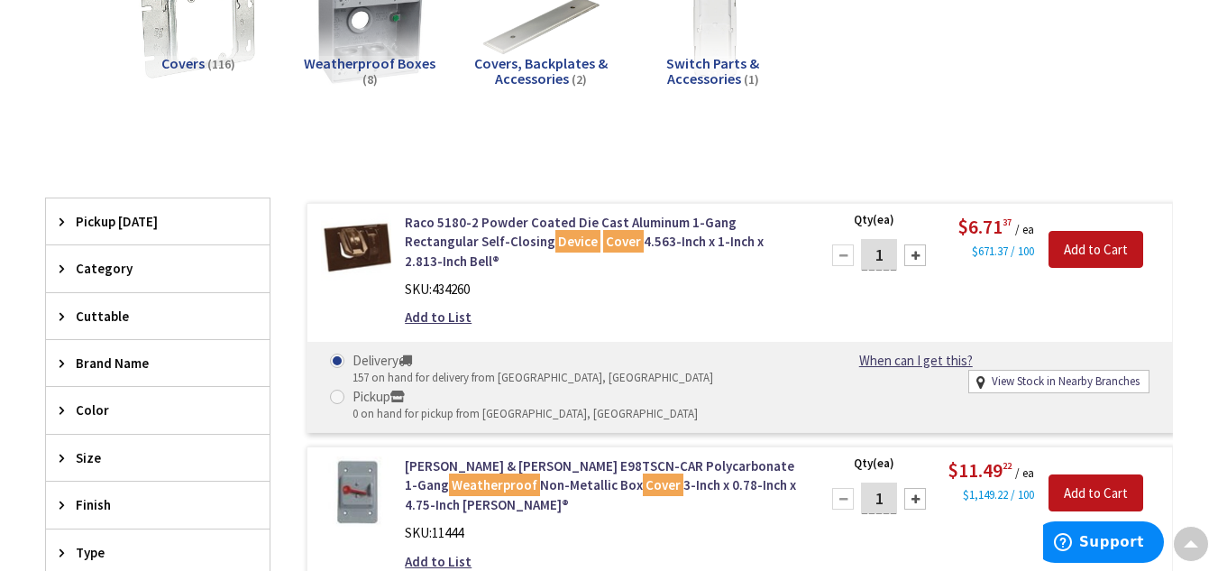
scroll to position [0, 0]
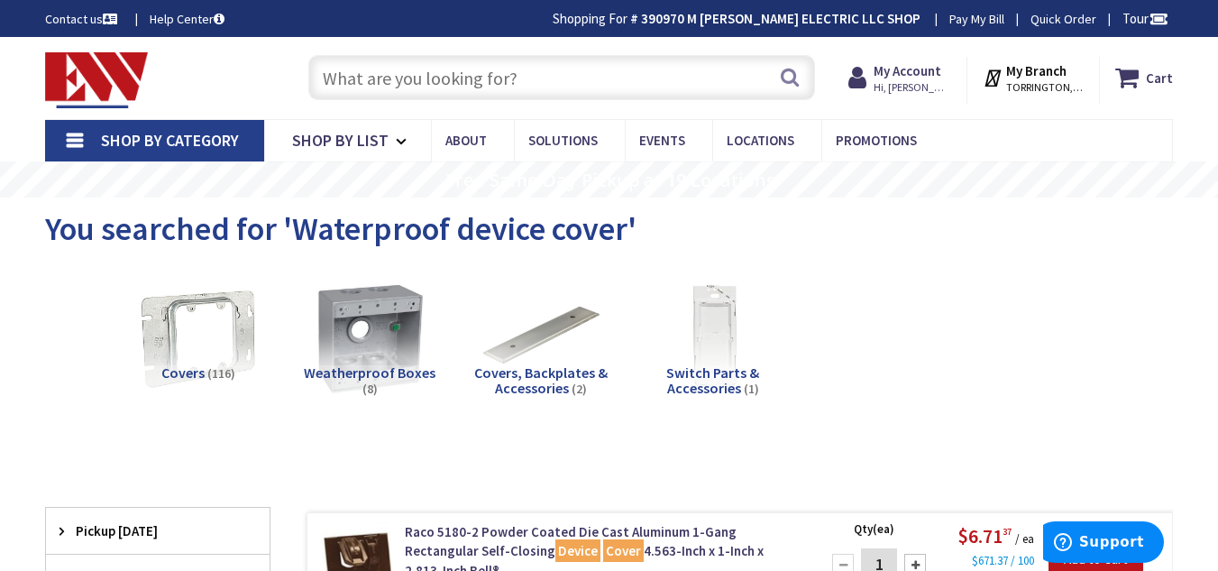
click at [490, 69] on input "text" at bounding box center [561, 77] width 507 height 45
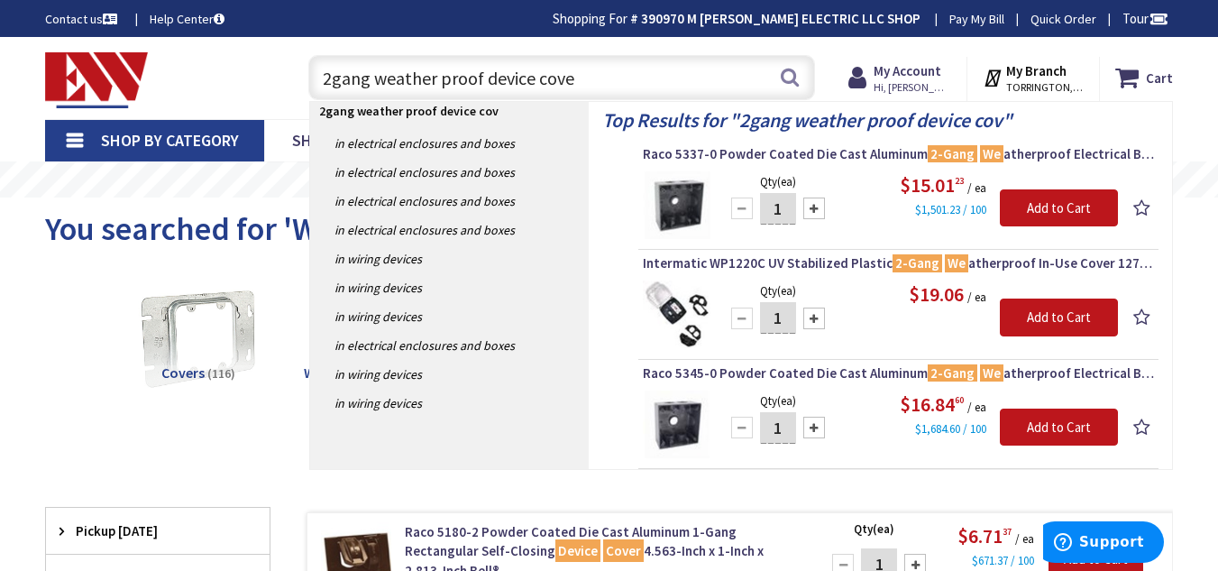
type input "2gang weather proof device cover"
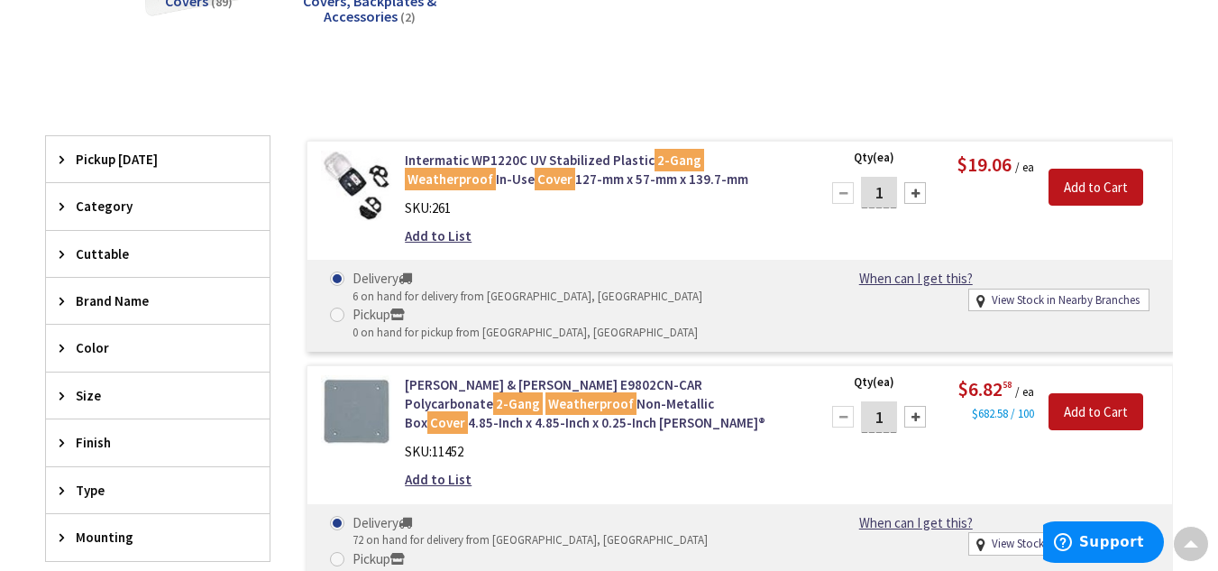
scroll to position [371, 0]
click at [99, 295] on span "Brand Name" at bounding box center [149, 300] width 147 height 19
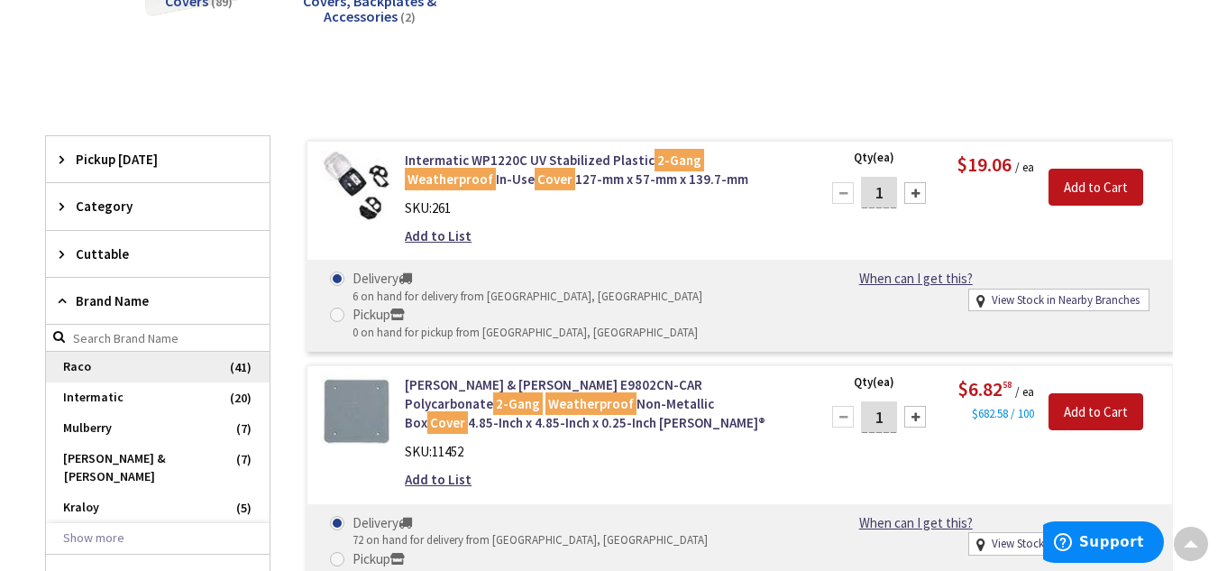
click at [53, 357] on span "Raco" at bounding box center [158, 367] width 224 height 31
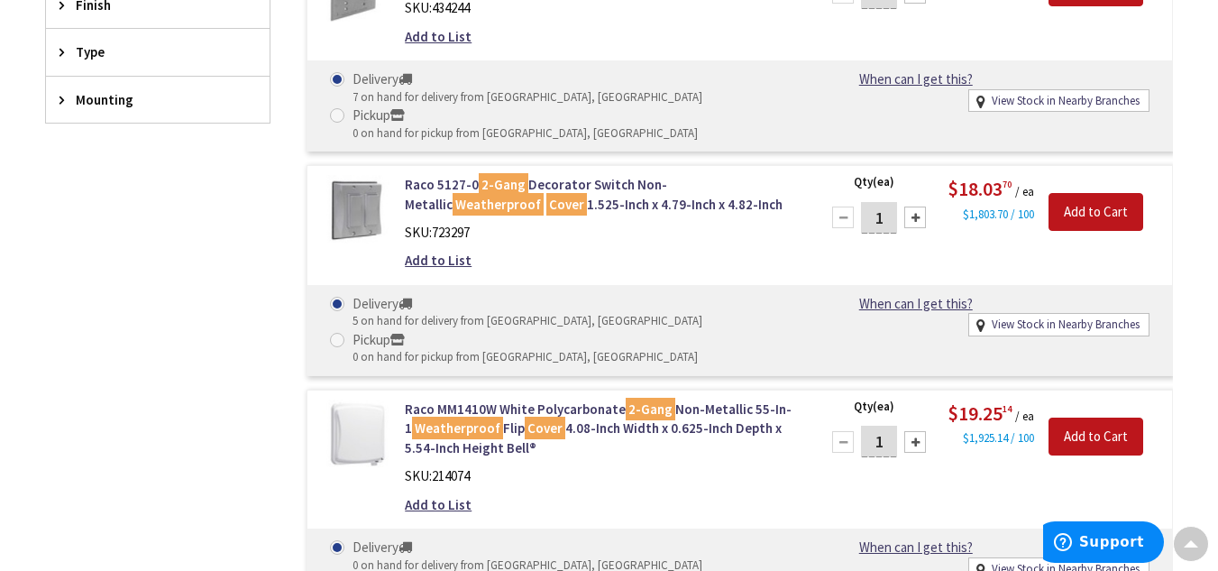
scroll to position [0, 0]
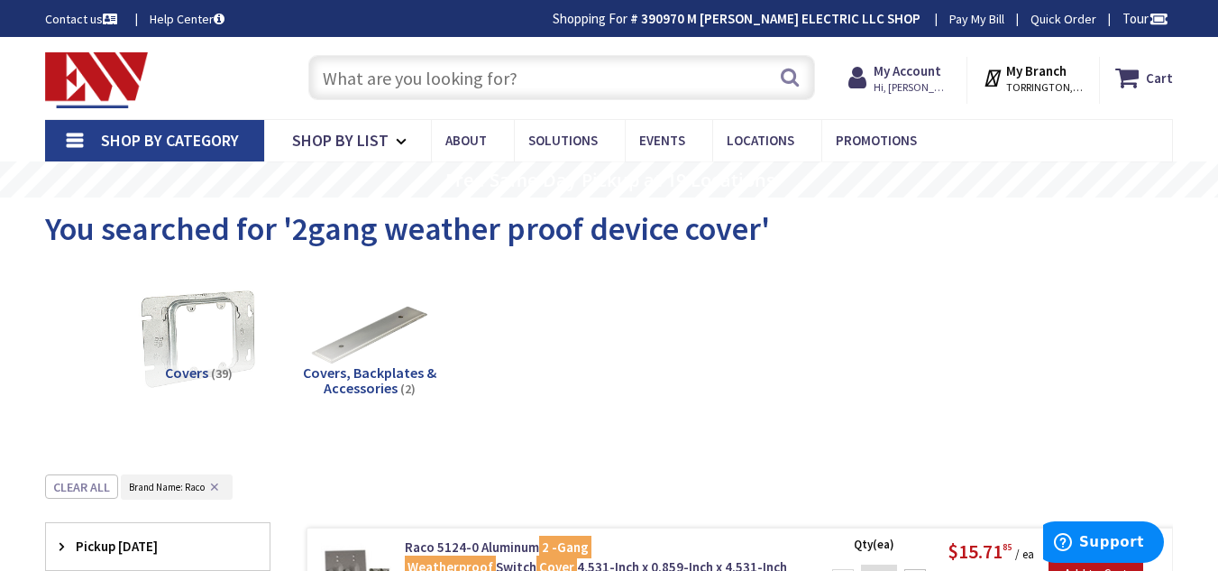
click at [491, 68] on input "text" at bounding box center [561, 77] width 507 height 45
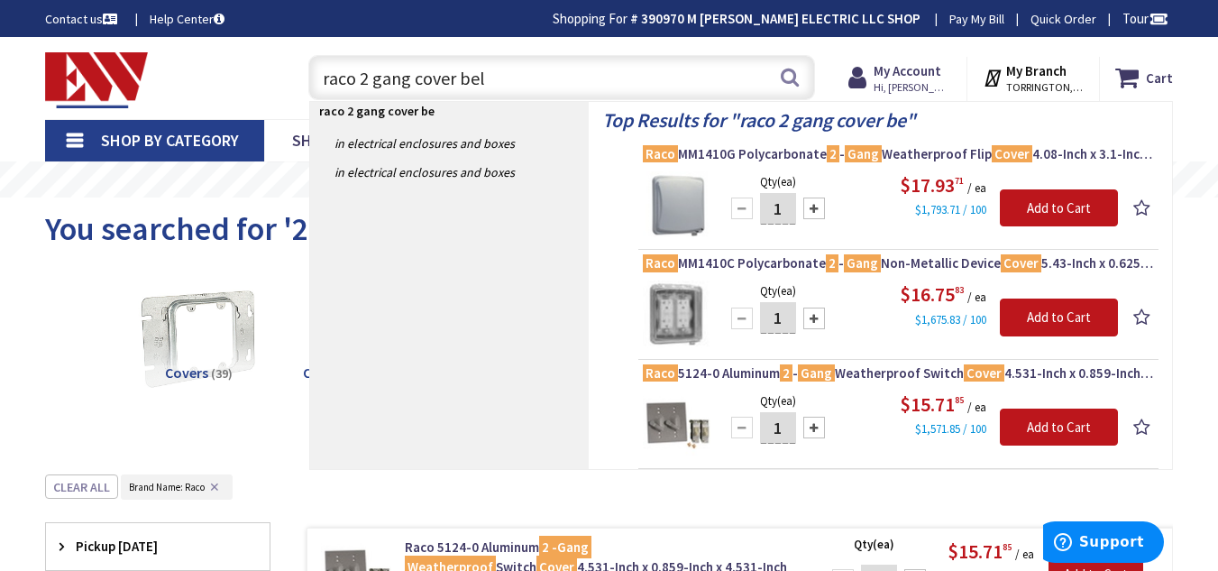
type input "raco 2 gang cover bell"
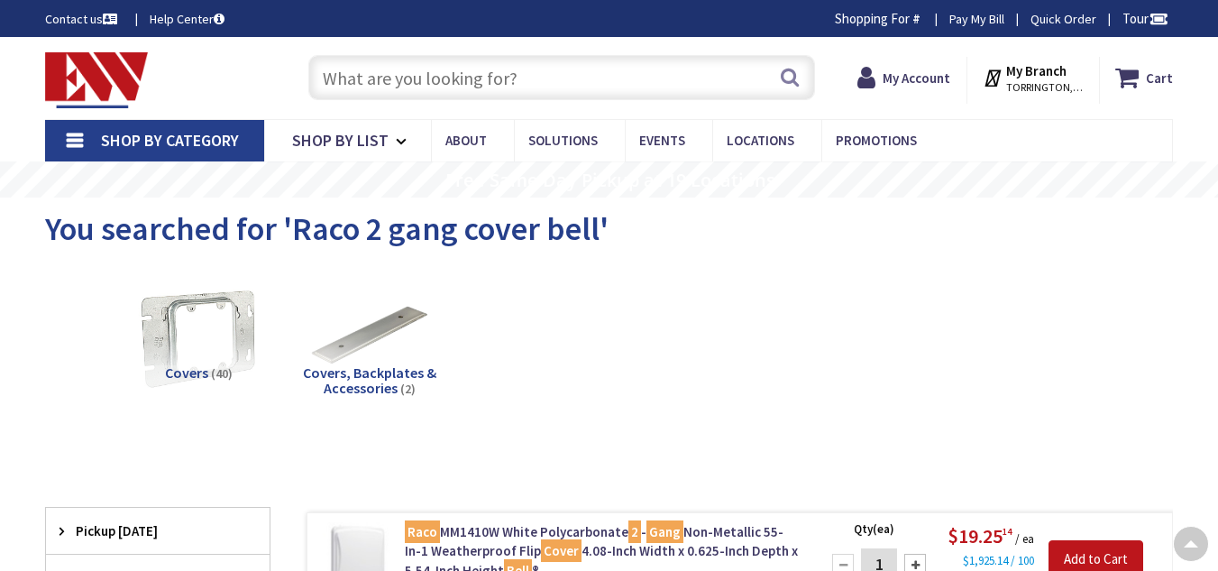
scroll to position [1370, 0]
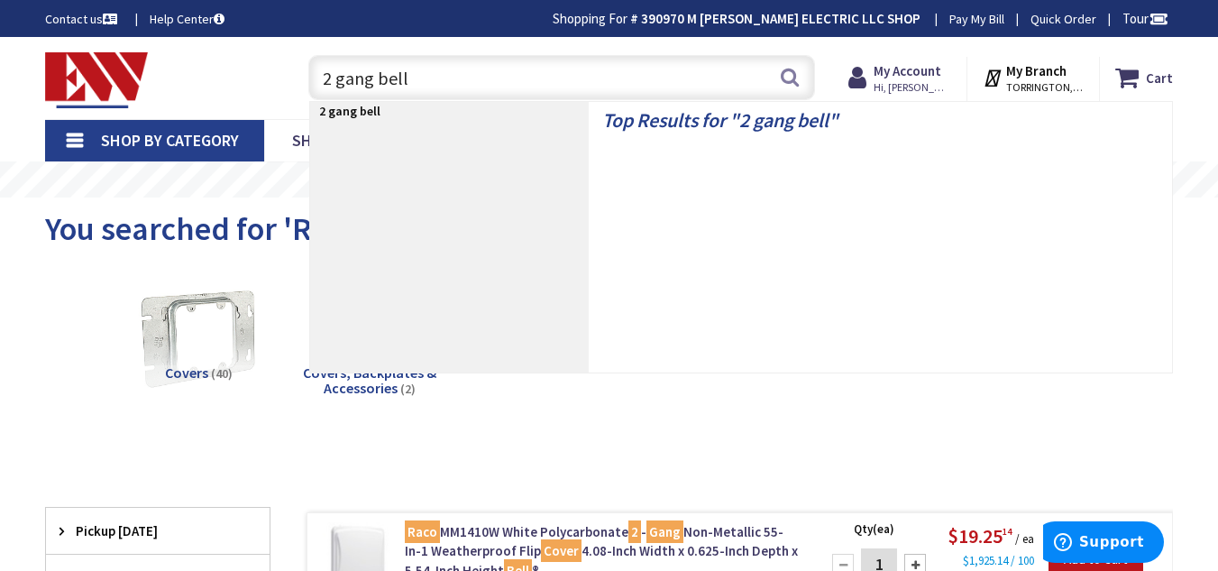
scroll to position [0, 0]
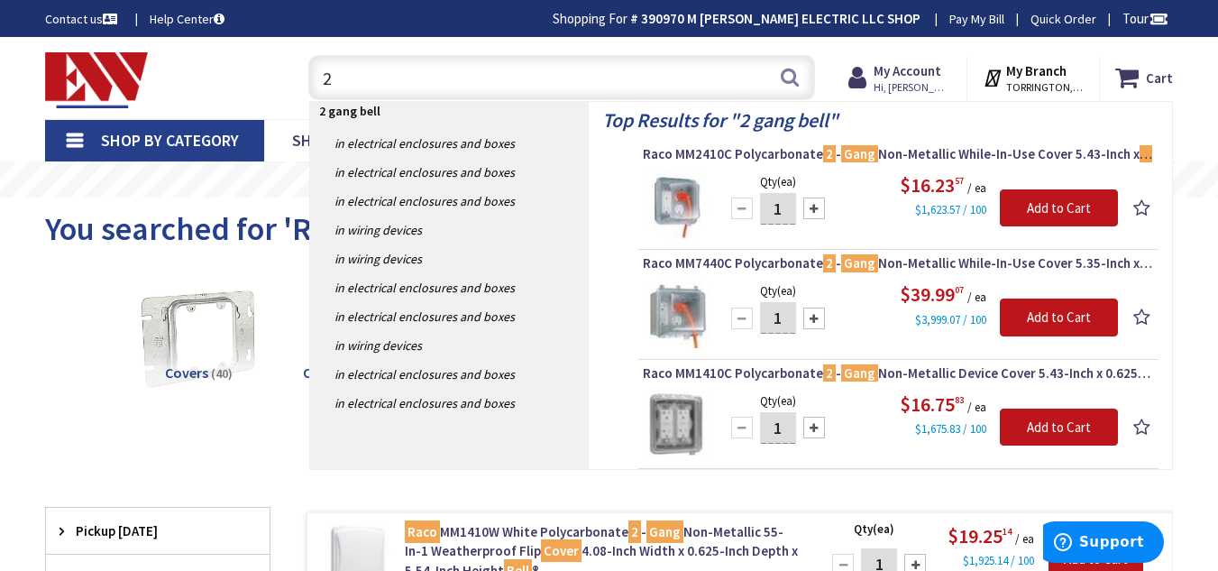
type input "2"
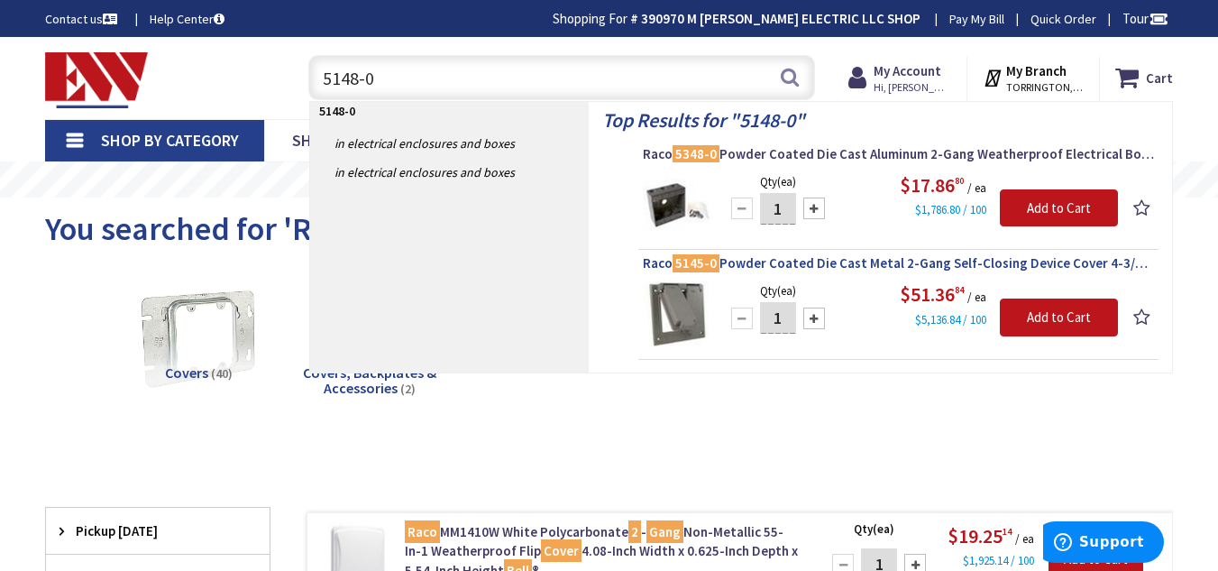
type input "5148-0"
click at [694, 255] on mark "5145-0" at bounding box center [695, 263] width 47 height 23
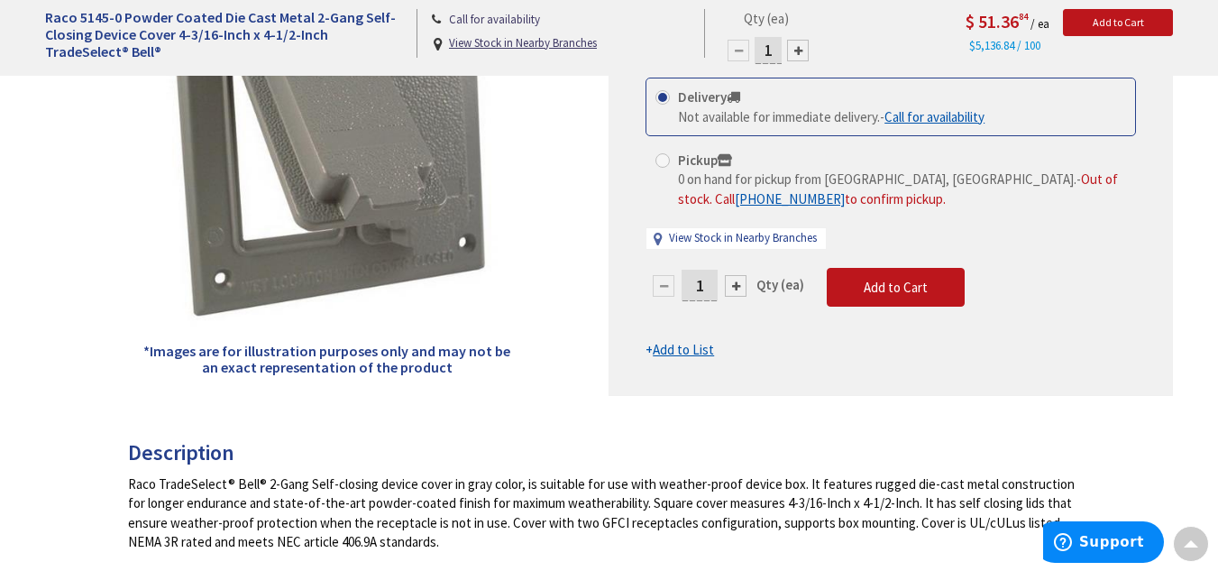
scroll to position [338, 0]
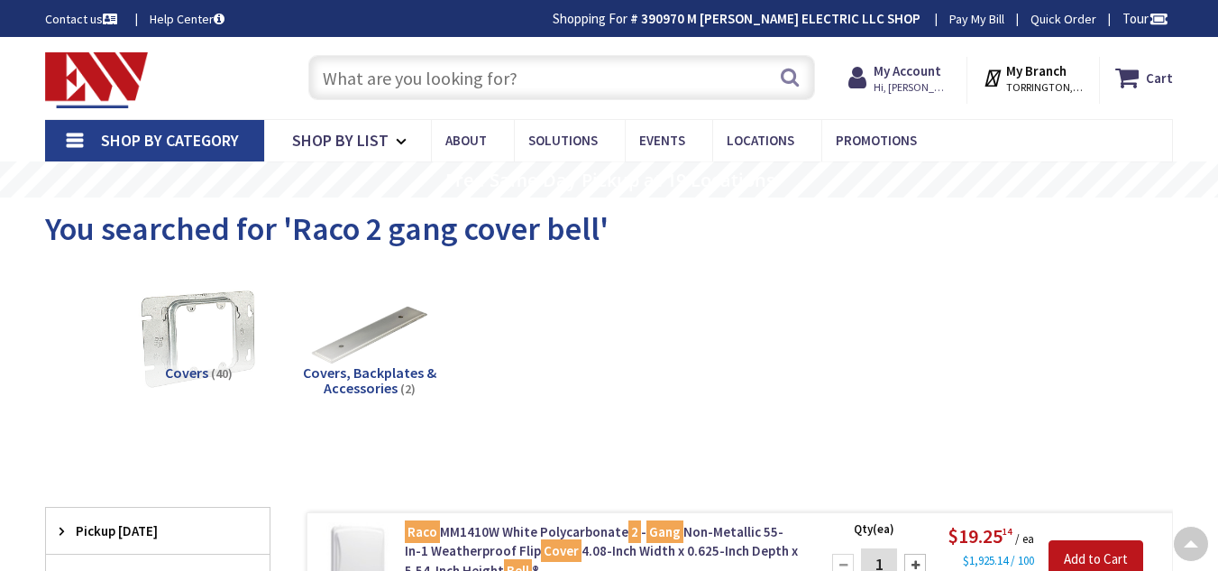
scroll to position [589, 0]
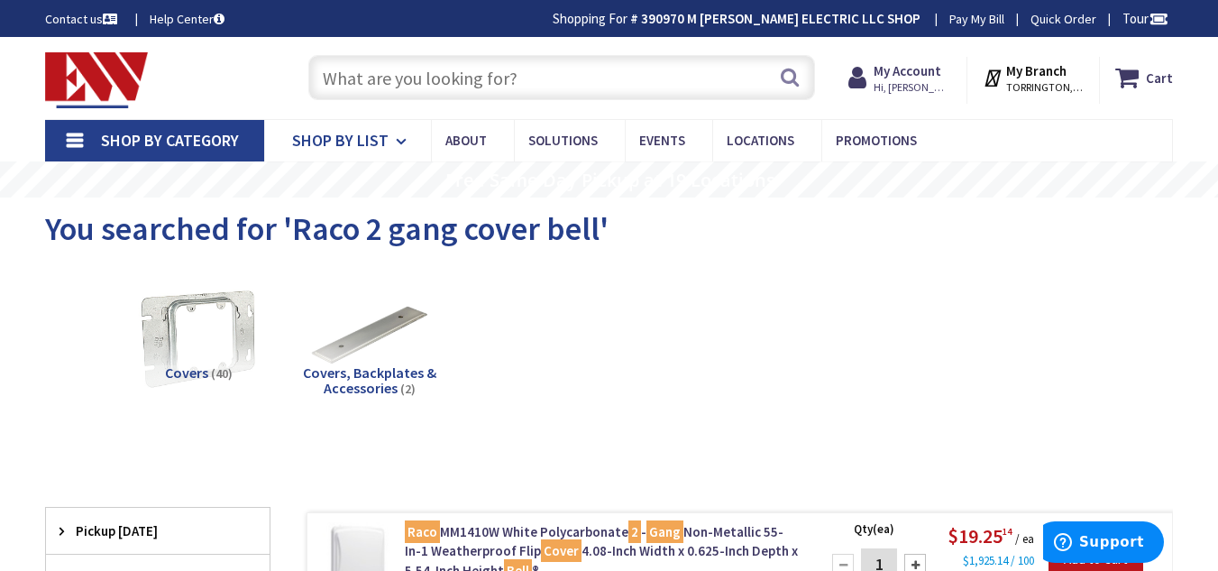
scroll to position [0, 0]
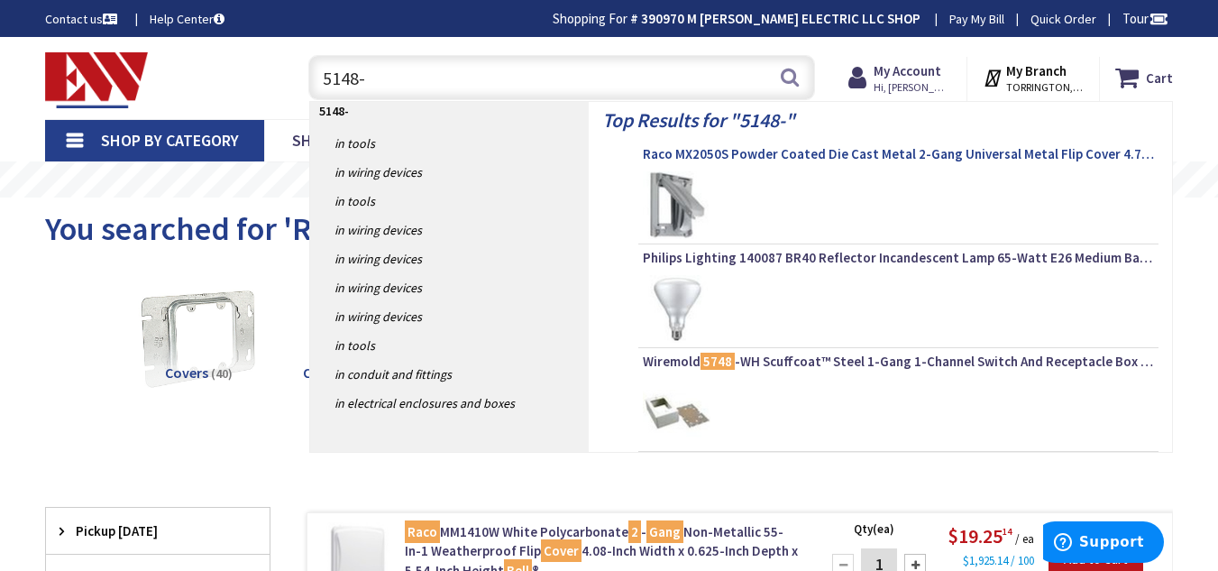
type input "5148-"
click at [703, 156] on span "Raco MX2050S Powder Coated Die Cast Metal 2-Gang Universal Metal Flip Cover 4.7…" at bounding box center [898, 154] width 511 height 18
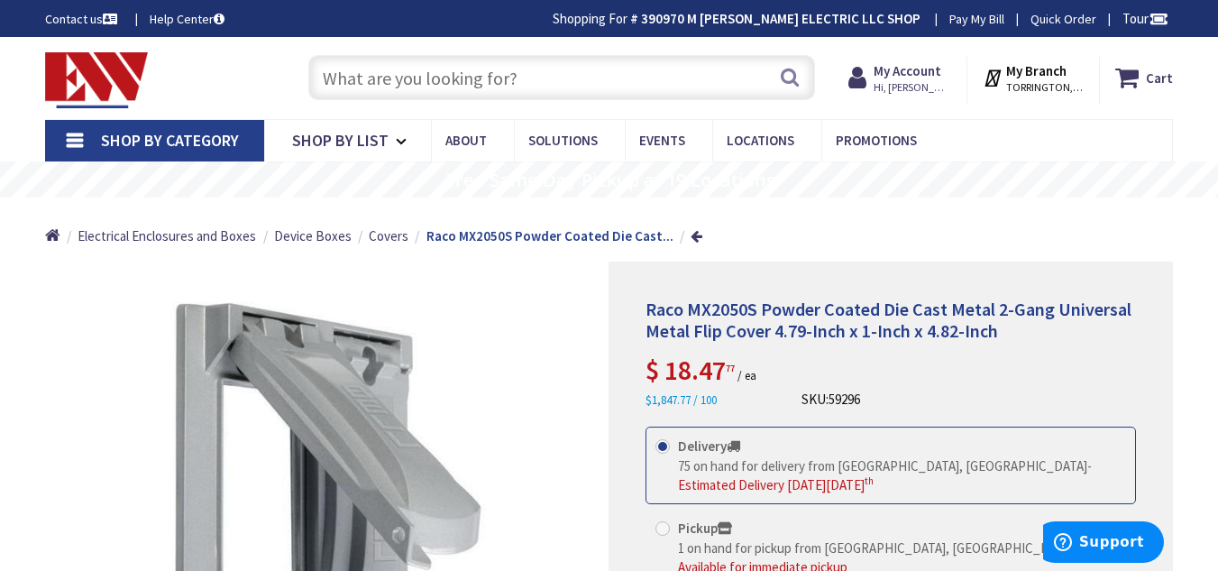
click at [449, 78] on input "text" at bounding box center [561, 77] width 507 height 45
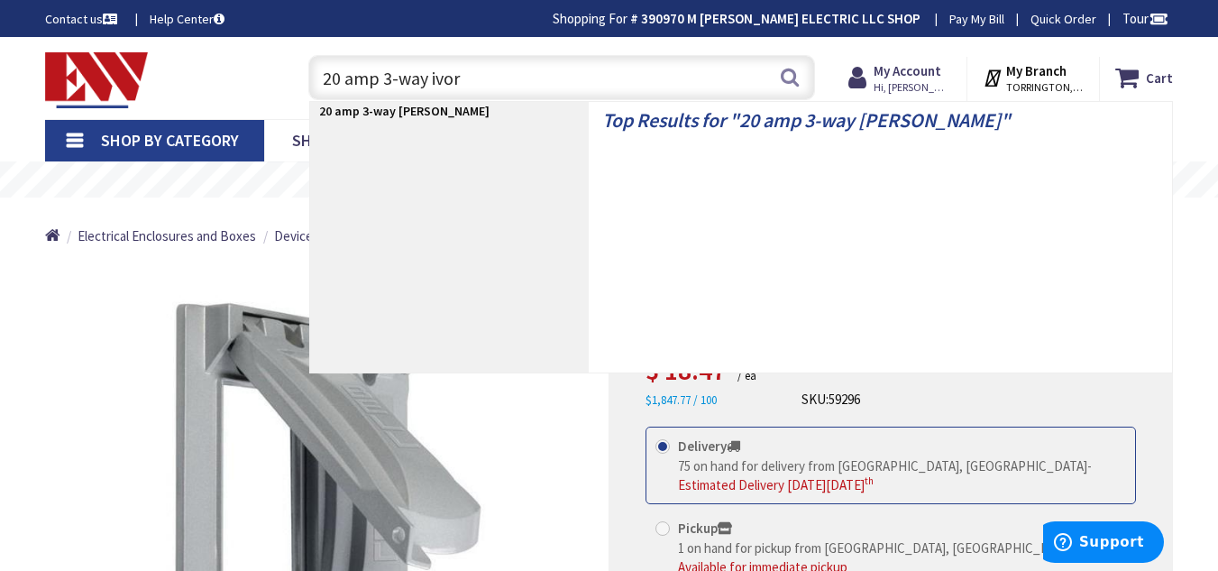
type input "20 amp 3-way ivory"
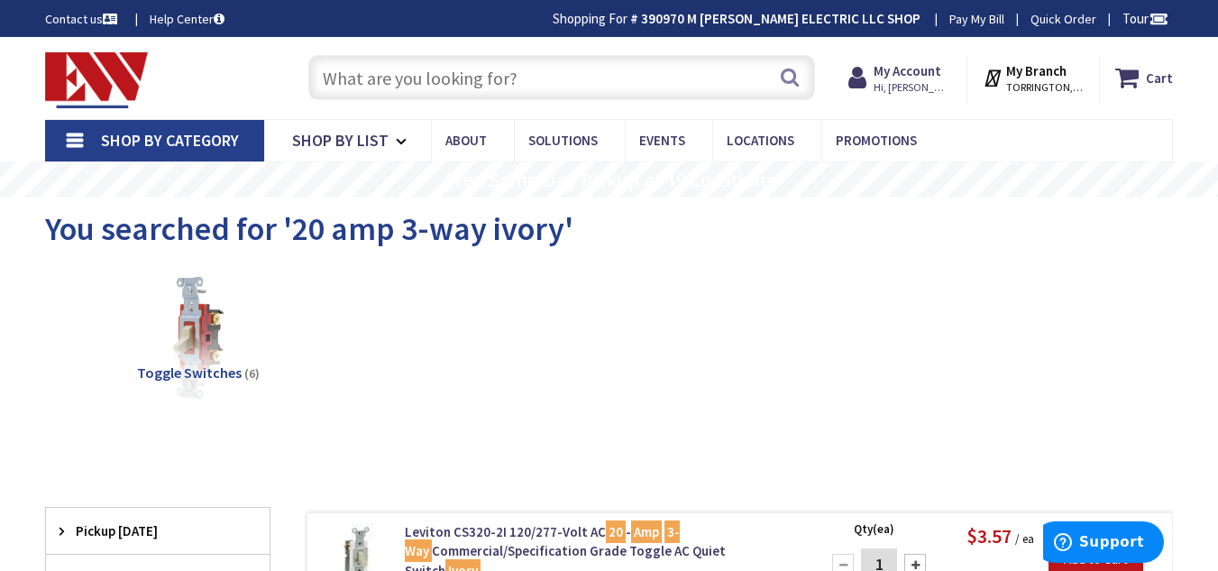
click at [352, 78] on input "text" at bounding box center [561, 77] width 507 height 45
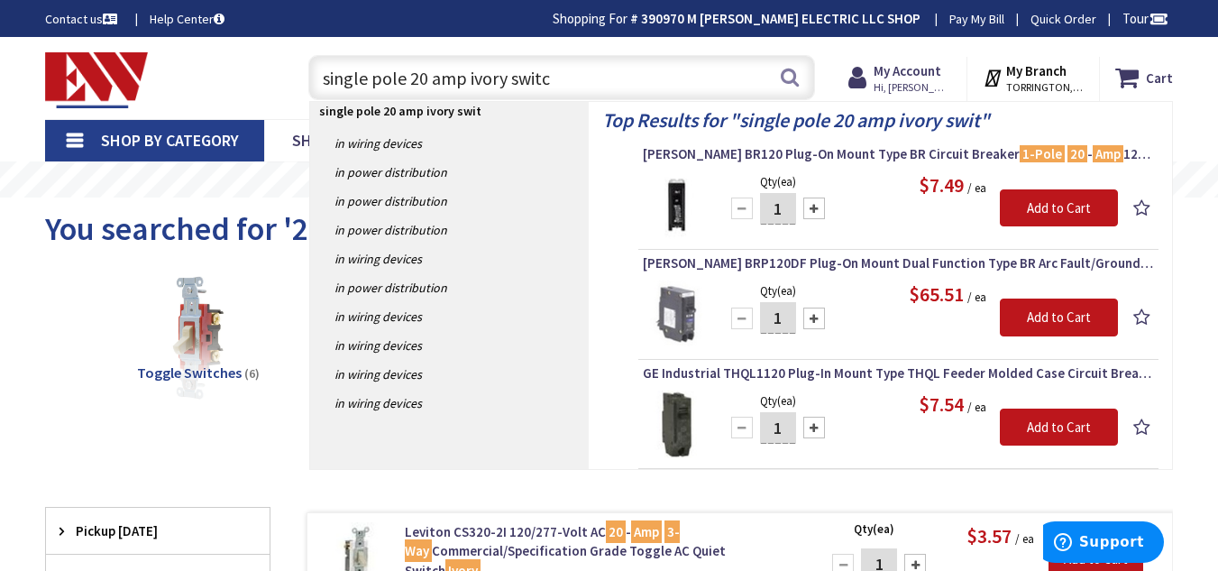
type input "single pole 20 amp ivory switch"
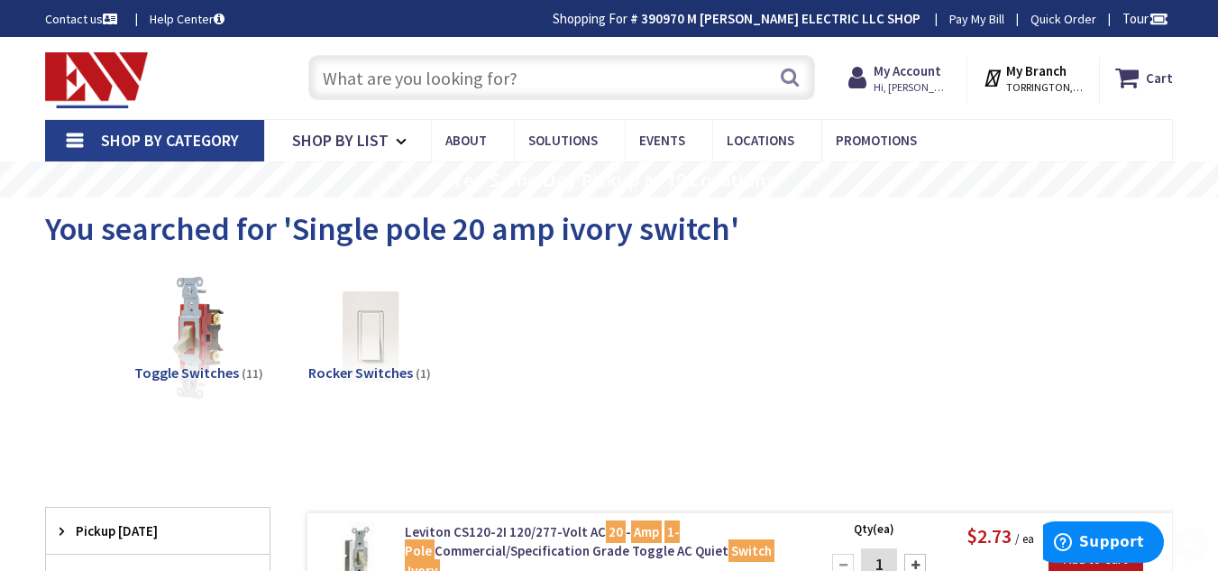
click at [517, 81] on input "text" at bounding box center [561, 77] width 507 height 45
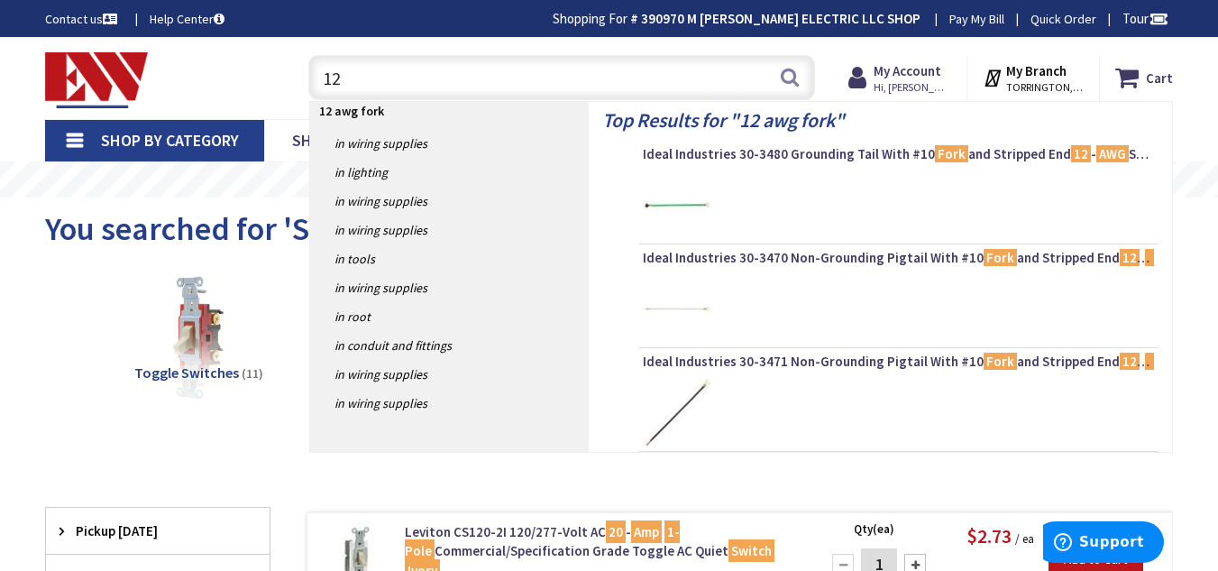
type input "1"
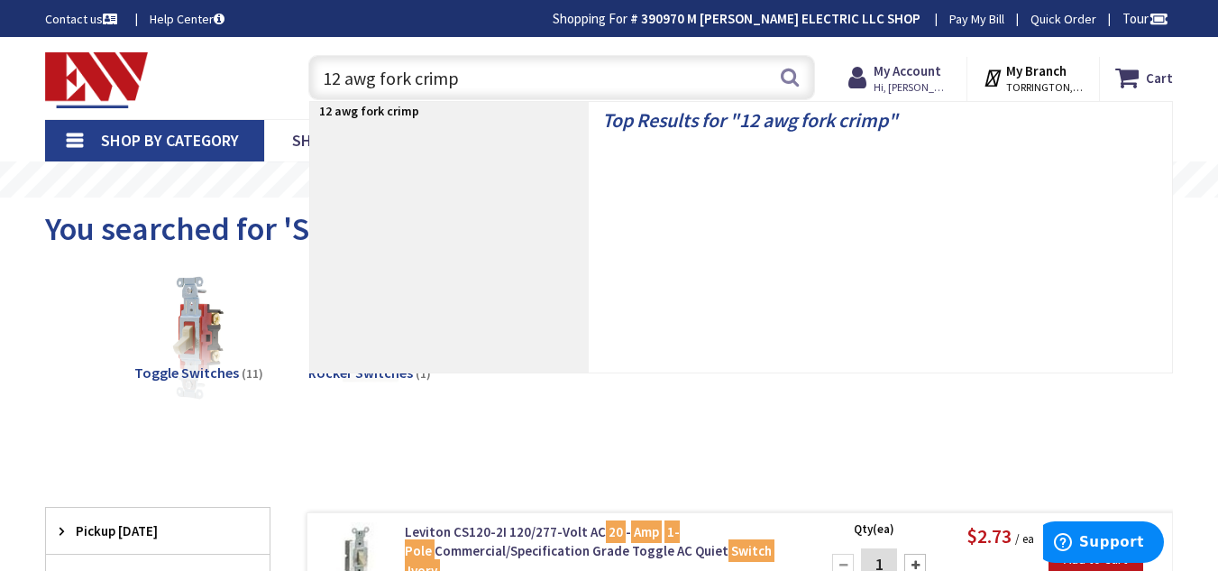
type input "12 awg fork crimps"
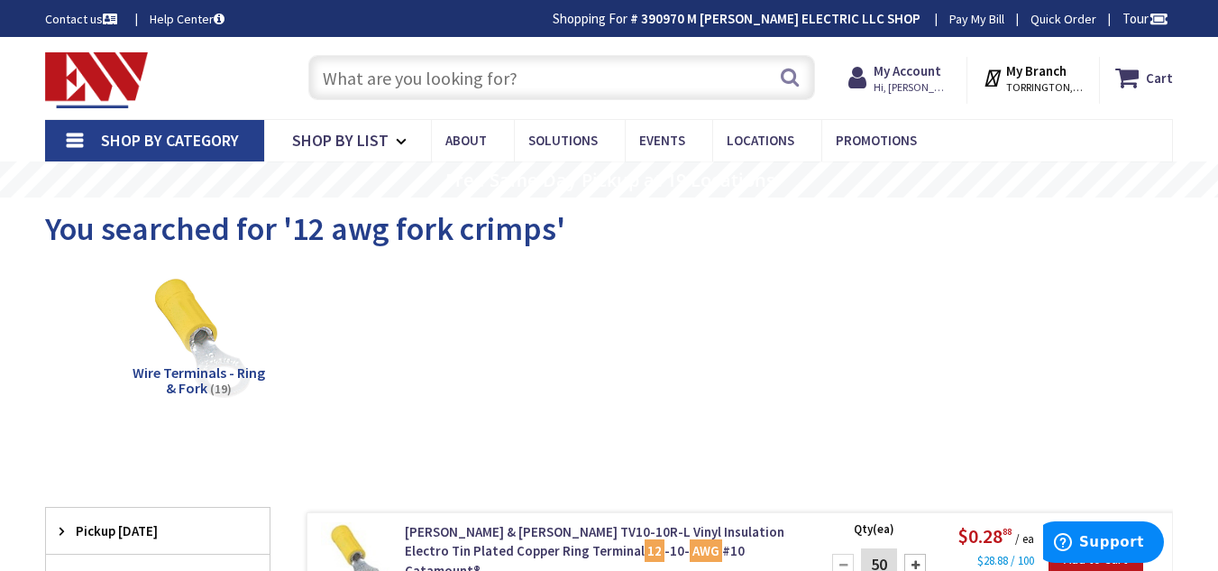
click at [460, 84] on input "text" at bounding box center [561, 77] width 507 height 45
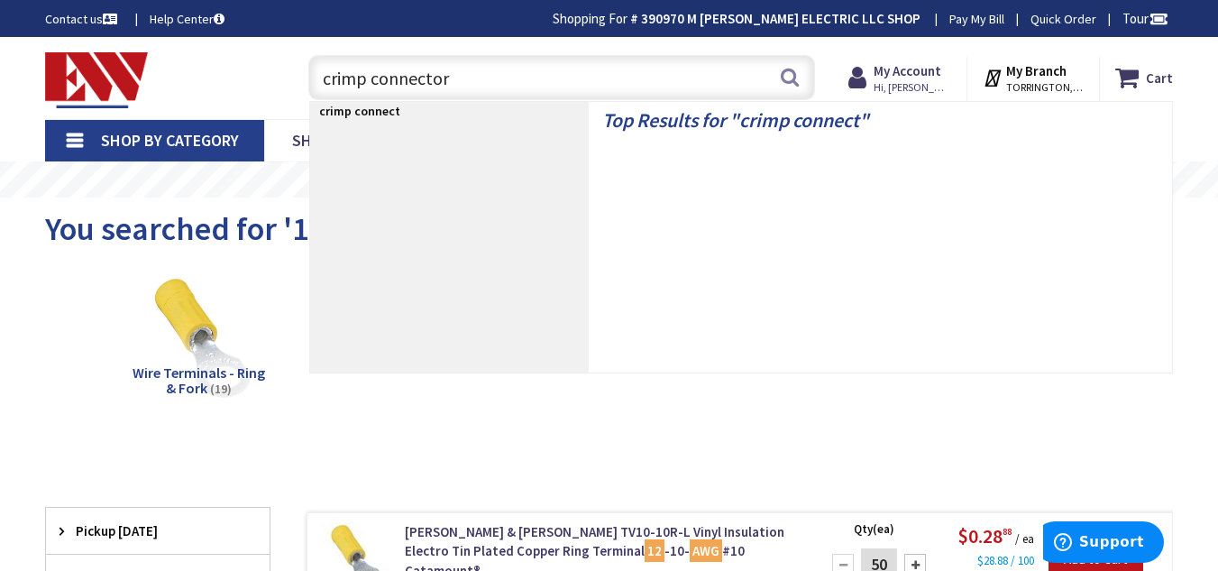
type input "crimp connectors"
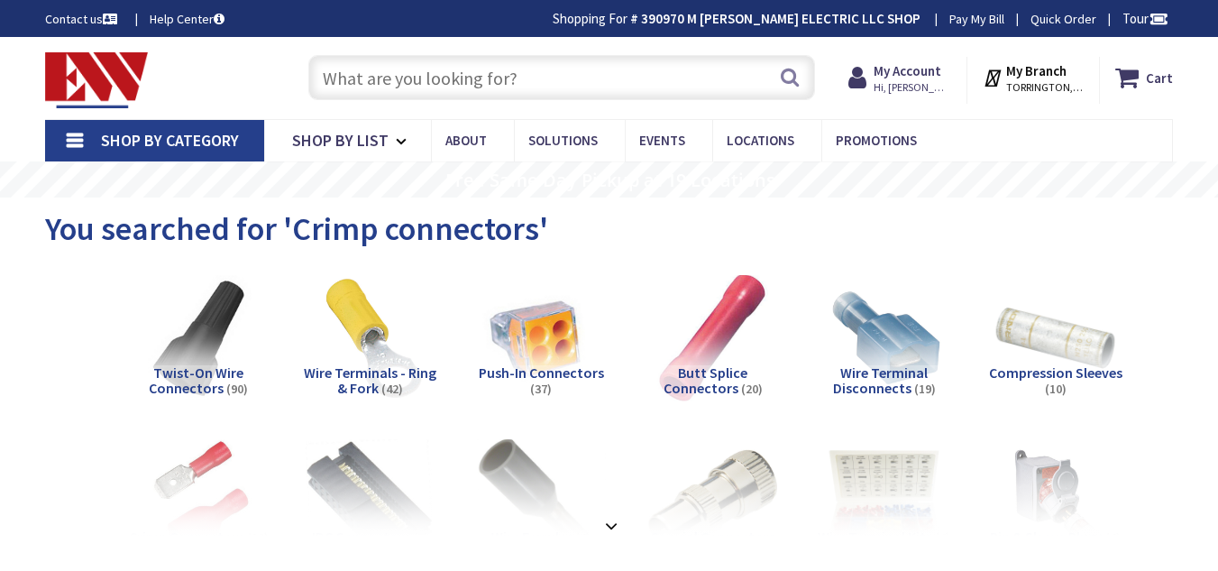
click at [378, 363] on span "Wire Terminals - Ring & Fork" at bounding box center [370, 380] width 133 height 34
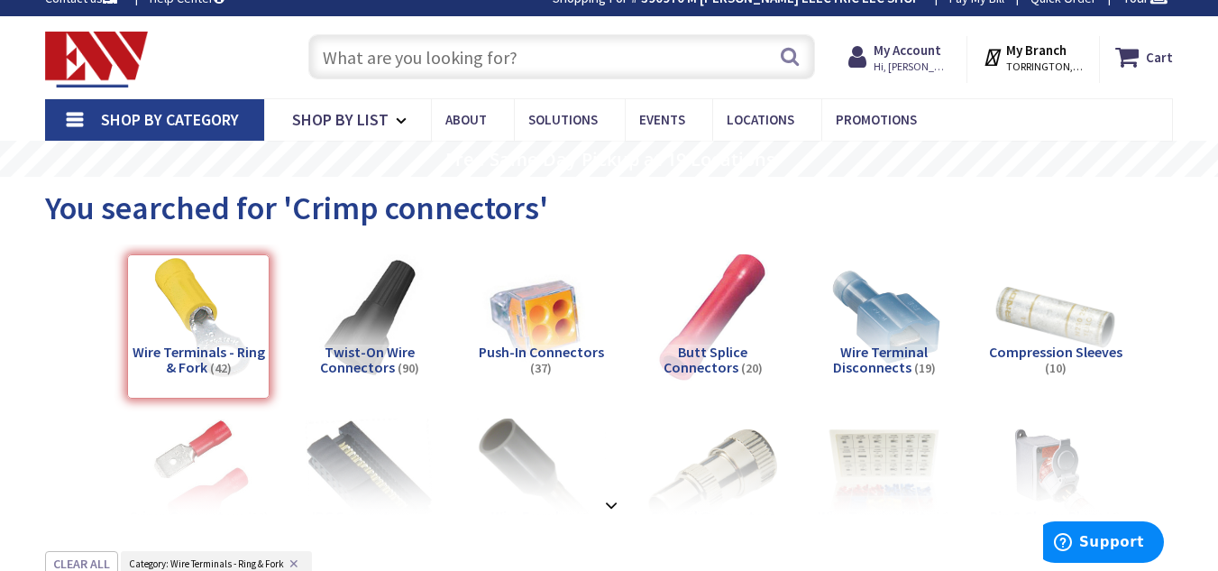
scroll to position [608, 0]
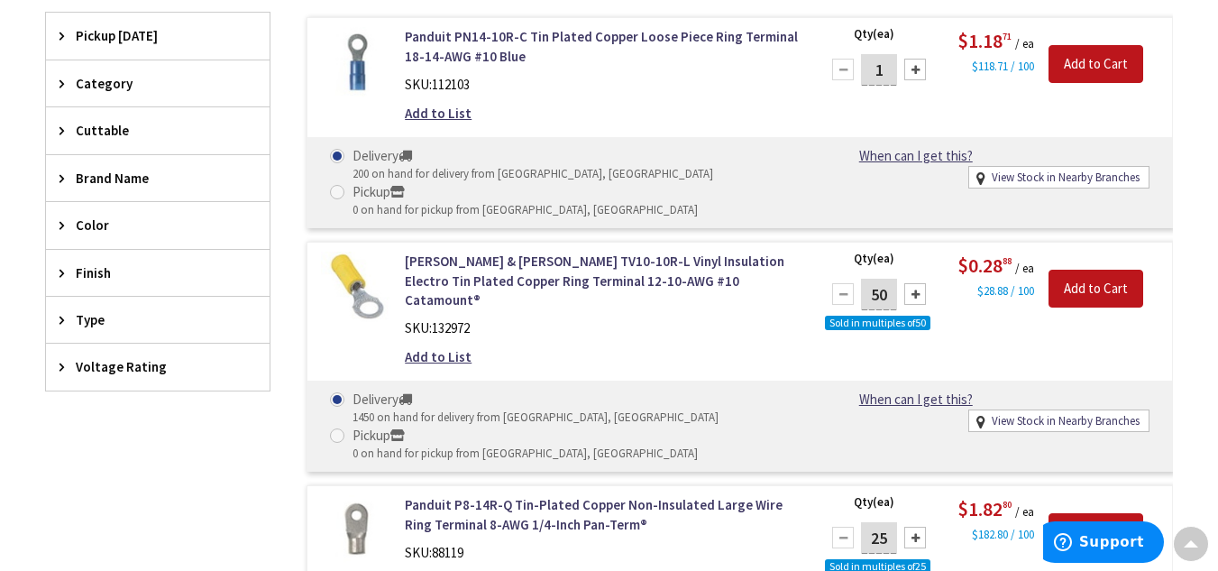
click at [82, 28] on span "Pickup Today" at bounding box center [149, 35] width 147 height 19
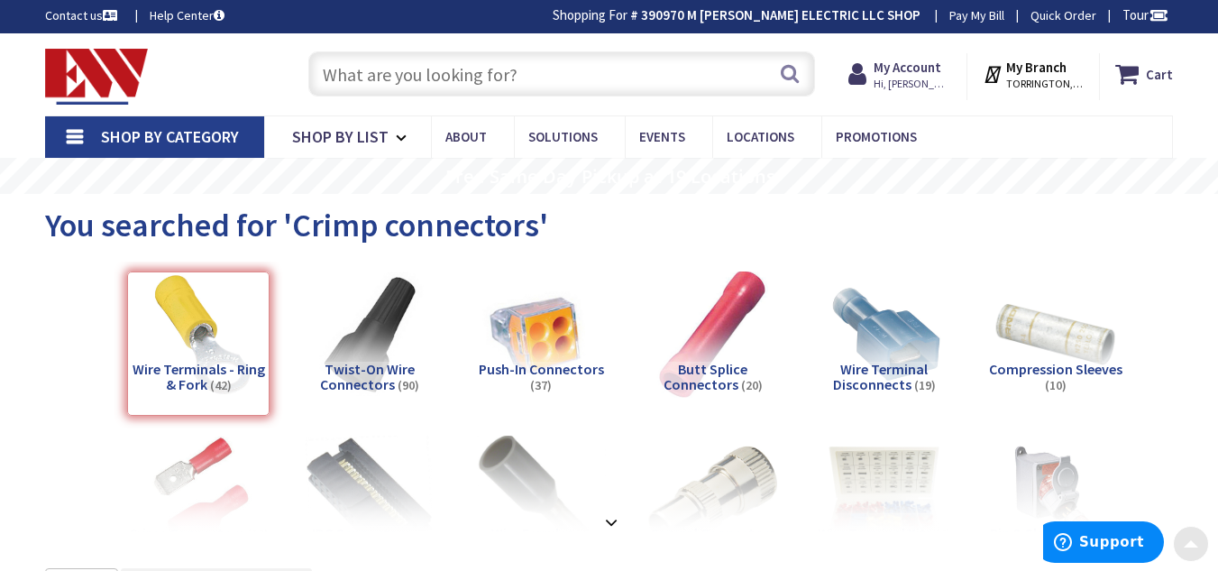
scroll to position [0, 0]
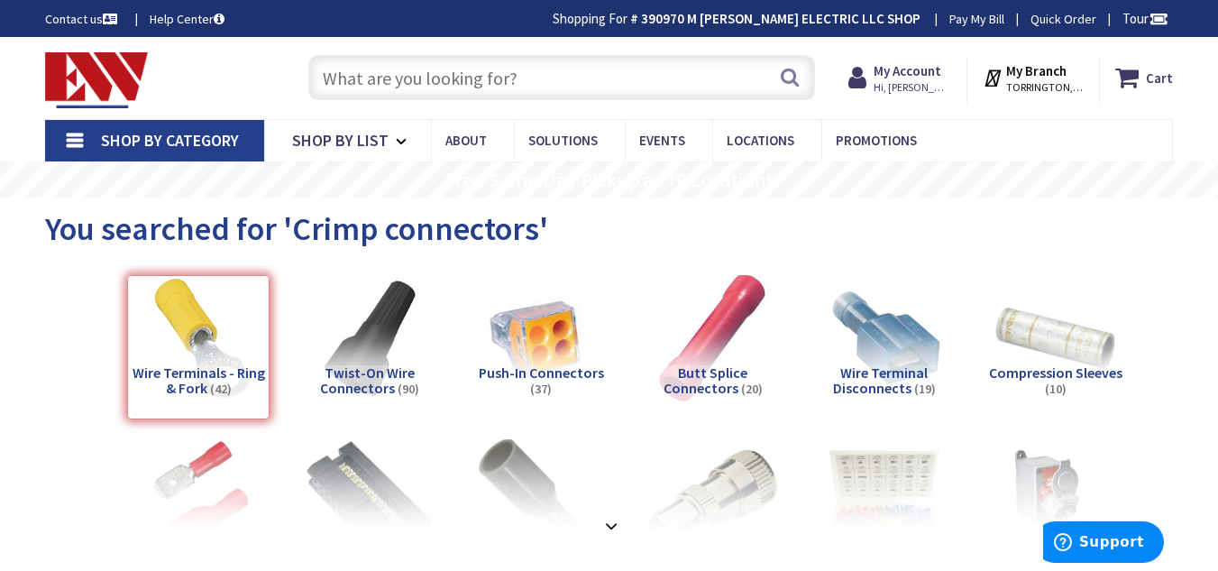
click at [416, 70] on input "text" at bounding box center [561, 77] width 507 height 45
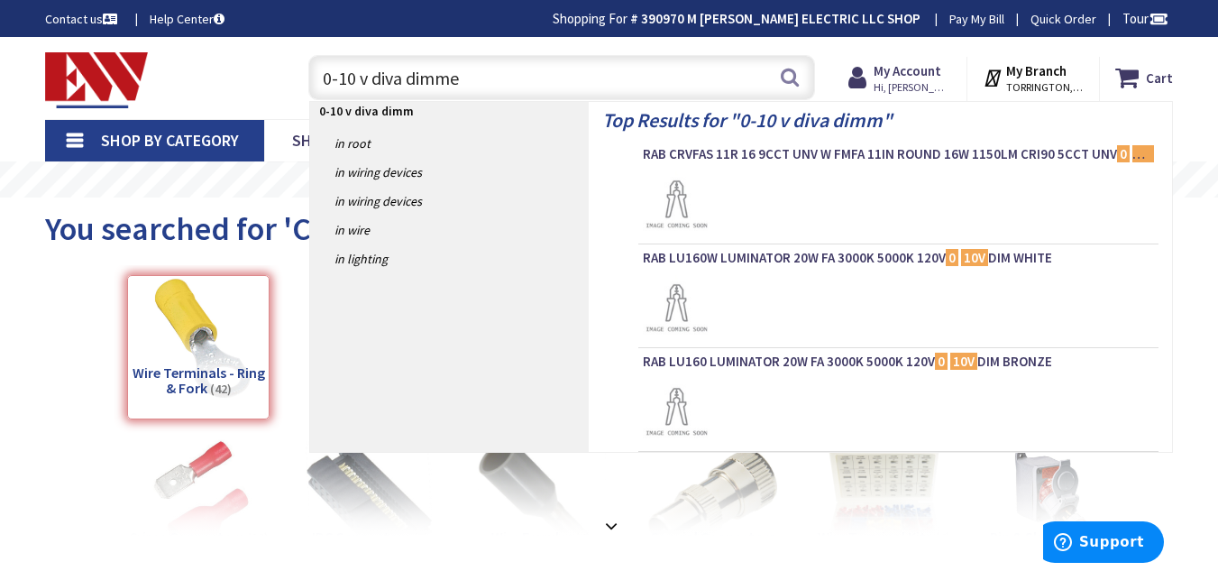
type input "0-10 v diva dimmer"
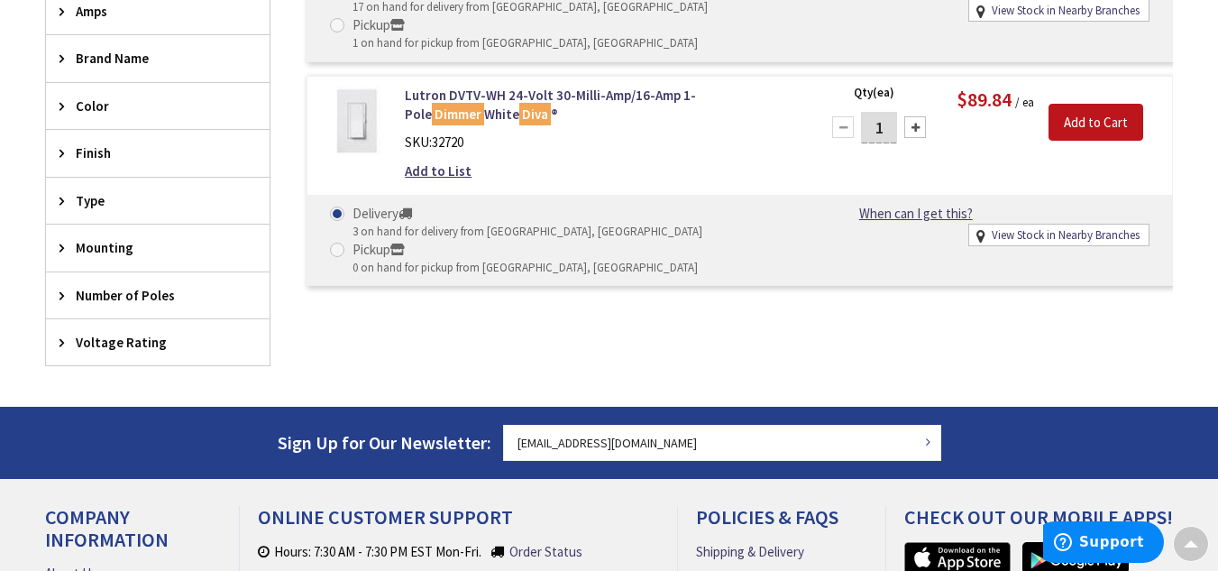
scroll to position [581, 0]
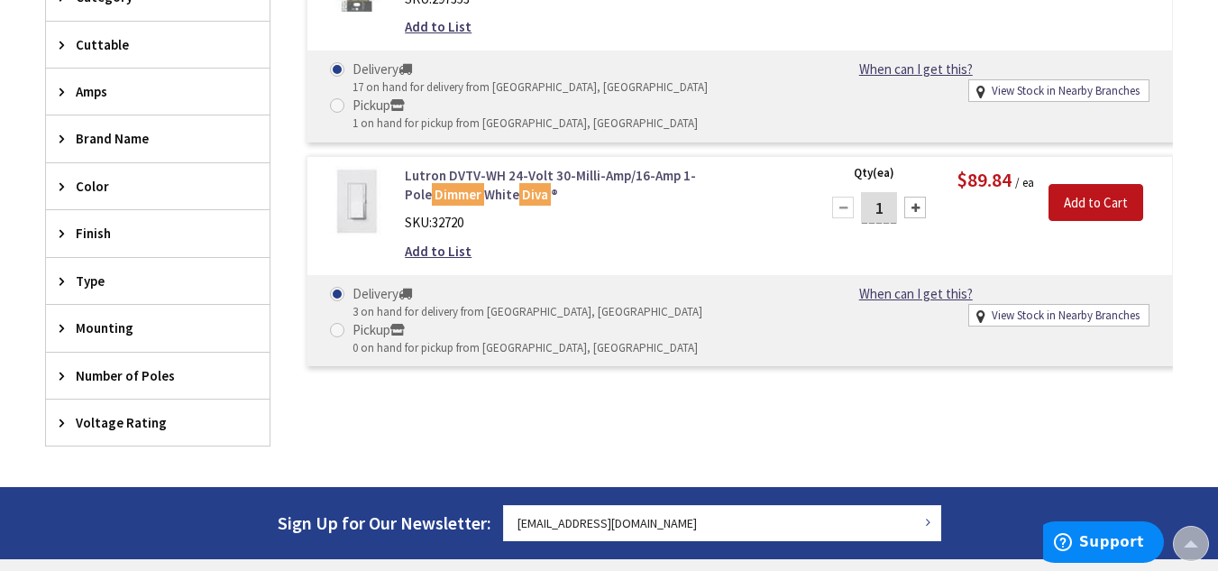
click at [571, 190] on link "Lutron DVTV-WH 24-Volt 30-Milli-Amp/16-Amp 1-Pole Dimmer White Diva ®" at bounding box center [601, 185] width 393 height 39
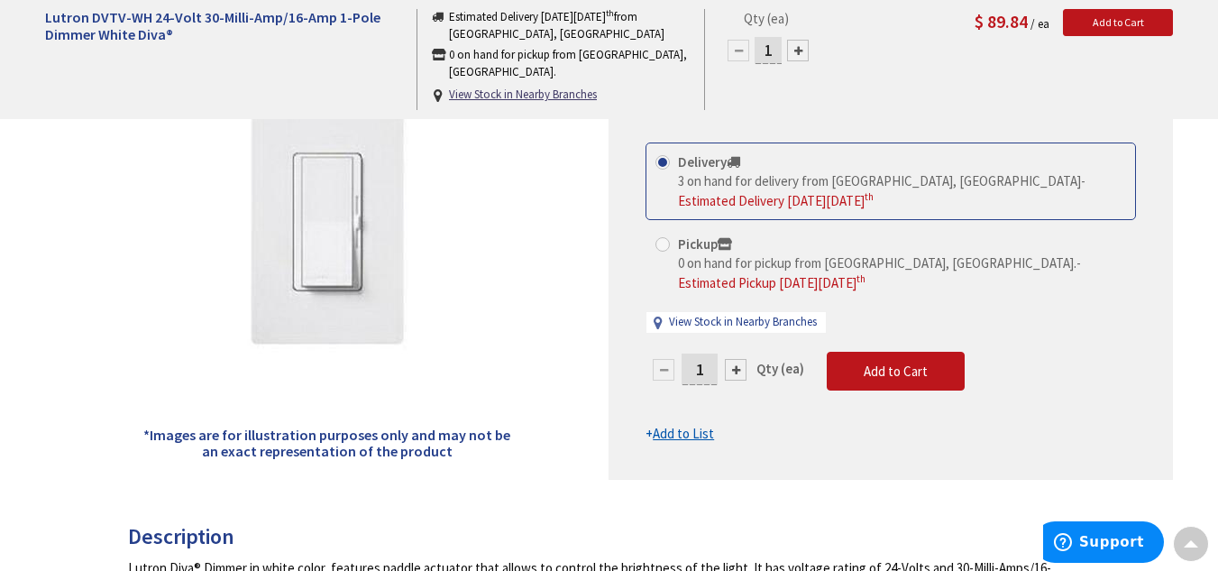
scroll to position [304, 0]
